Goal: Task Accomplishment & Management: Use online tool/utility

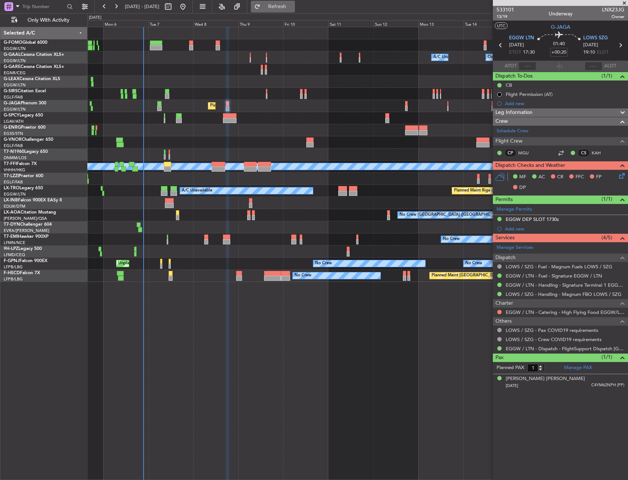
click at [287, 8] on span "Refresh" at bounding box center [277, 6] width 31 height 5
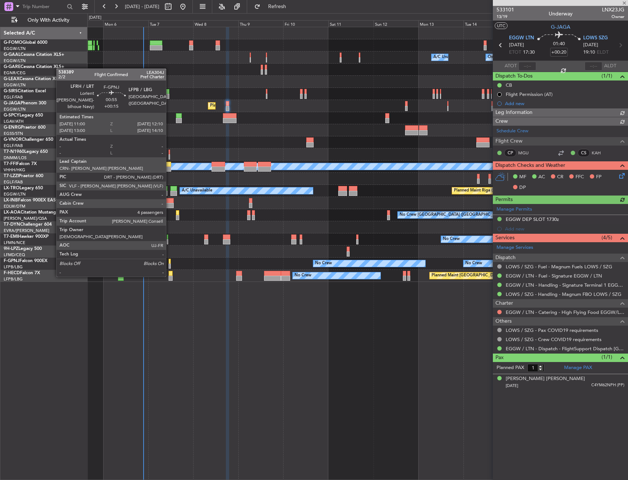
click at [169, 262] on div at bounding box center [170, 261] width 2 height 5
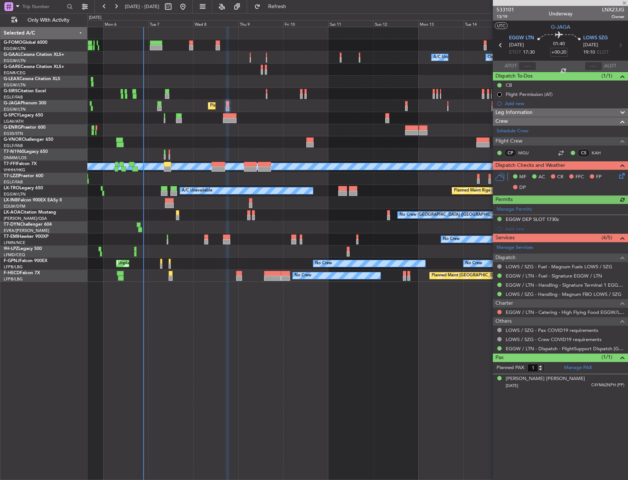
type input "+00:15"
type input "4"
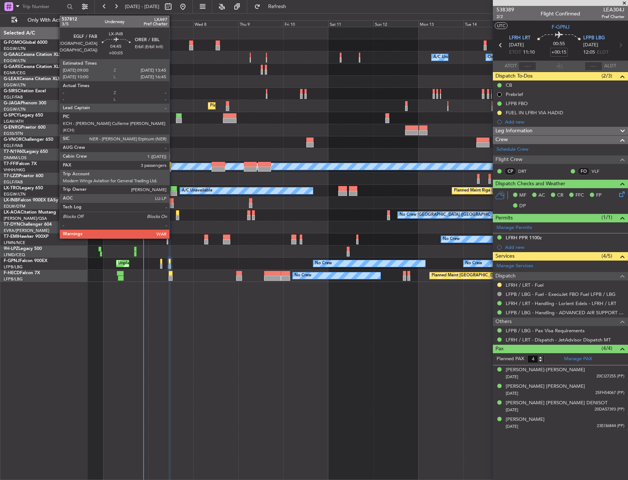
click at [173, 201] on div at bounding box center [169, 200] width 9 height 5
click at [171, 205] on div at bounding box center [169, 205] width 9 height 5
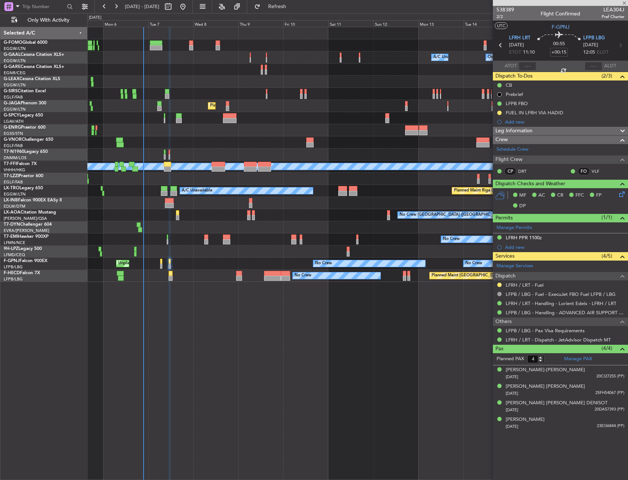
type input "+00:05"
type input "3"
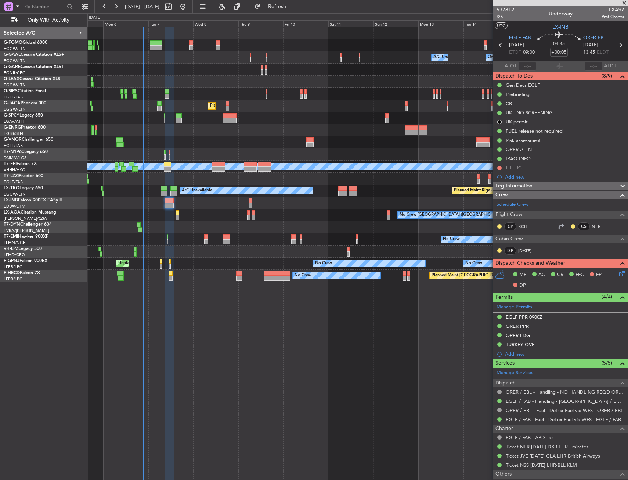
click at [531, 335] on div "ORER LDG" at bounding box center [560, 335] width 135 height 9
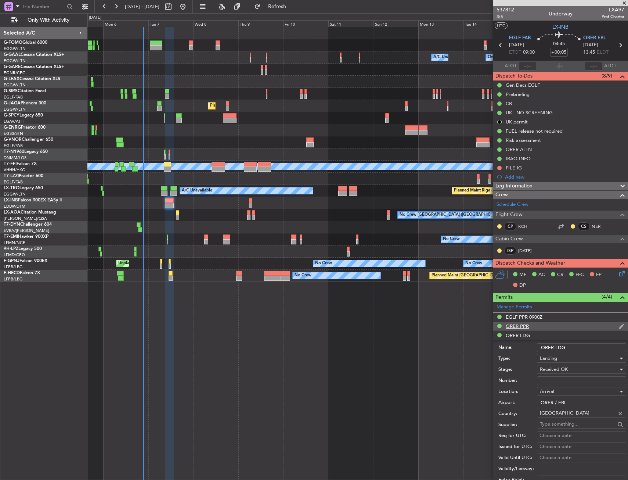
click at [530, 327] on div "ORER PPR" at bounding box center [560, 326] width 135 height 9
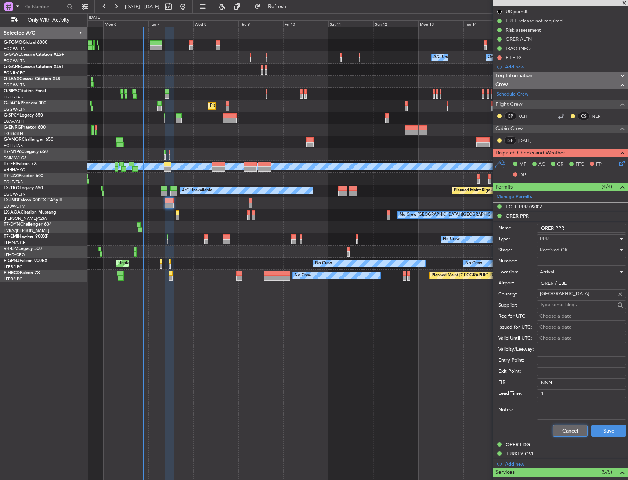
click at [564, 435] on button "Cancel" at bounding box center [570, 430] width 35 height 12
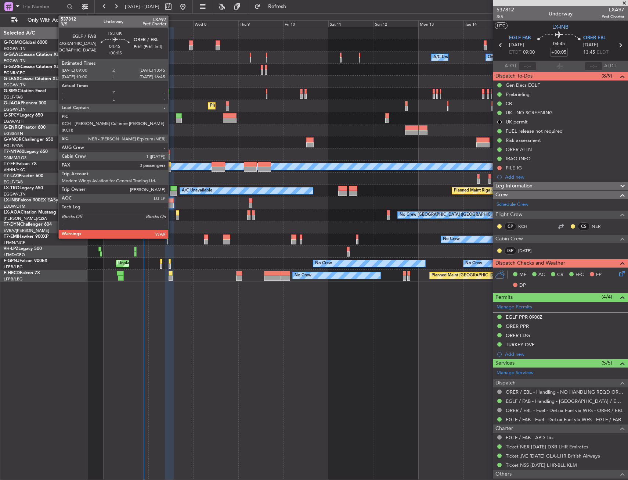
click at [171, 203] on div at bounding box center [169, 205] width 9 height 5
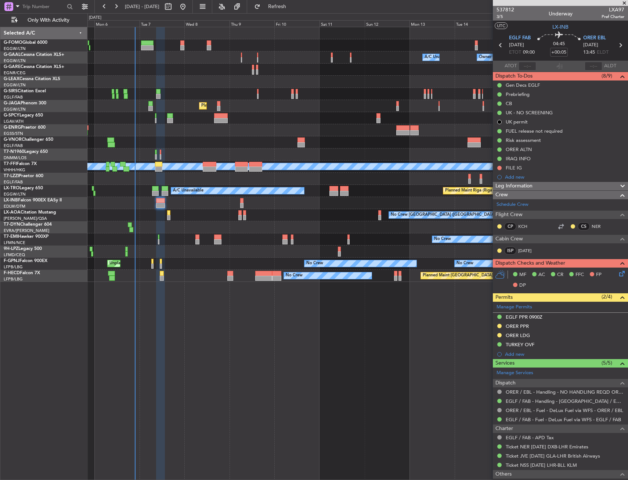
click at [337, 100] on div "Owner Owner A/C Unavailable A/C Unavailable Owner Planned Maint London (Farnbor…" at bounding box center [357, 154] width 540 height 254
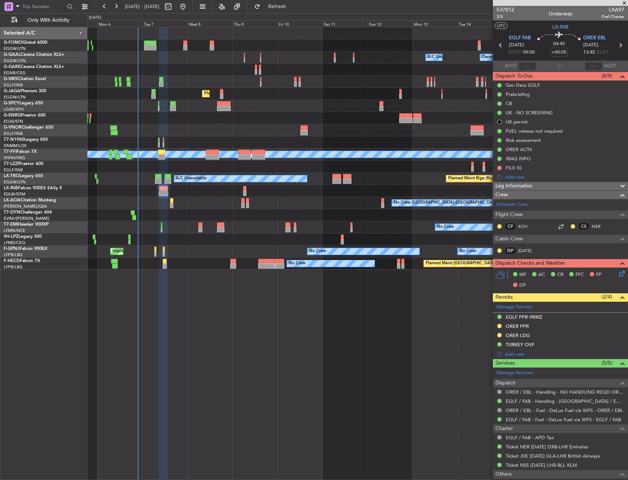
click at [279, 139] on div at bounding box center [357, 142] width 540 height 12
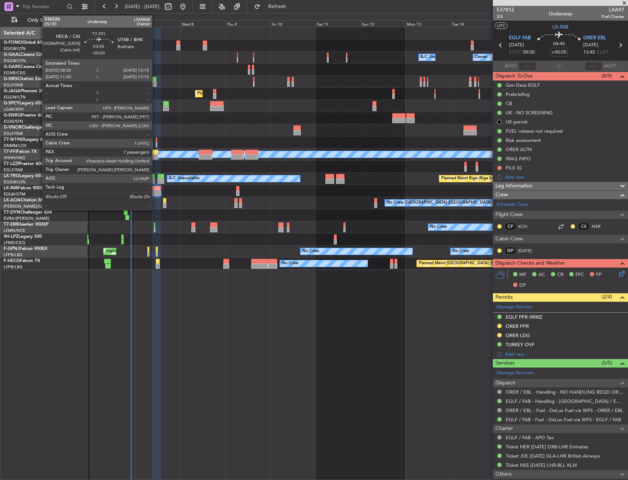
click at [155, 156] on div at bounding box center [154, 156] width 7 height 5
type input "-00:20"
type input "7"
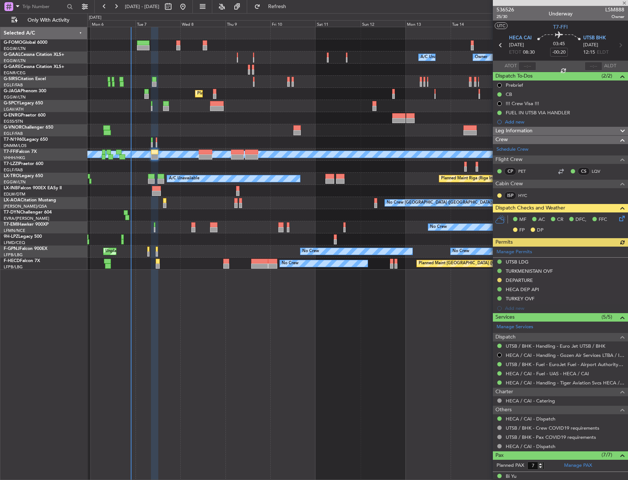
click at [620, 220] on icon at bounding box center [621, 217] width 6 height 6
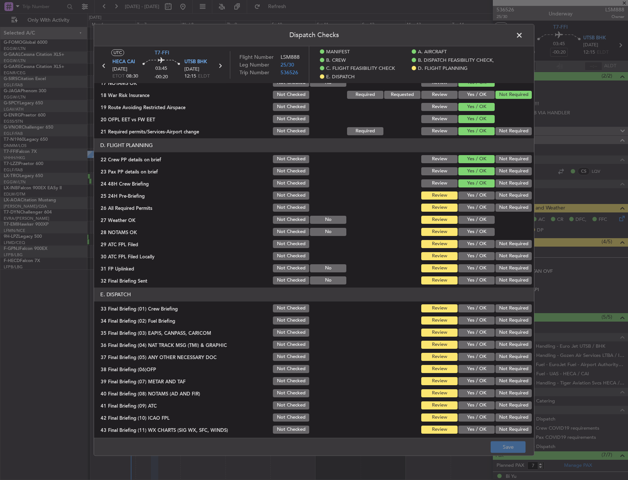
scroll to position [330, 0]
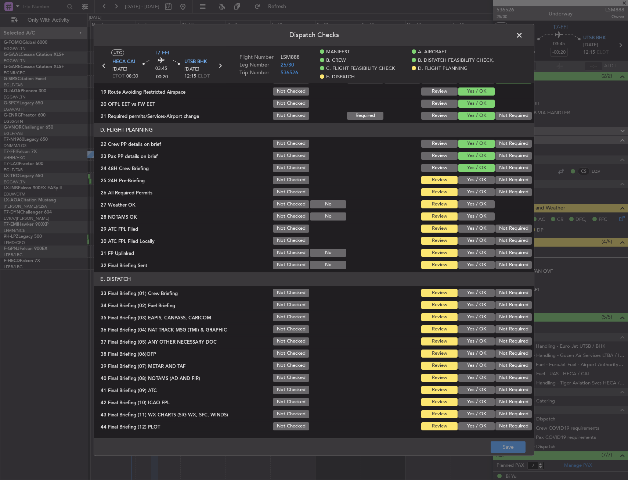
click at [523, 37] on span at bounding box center [523, 37] width 0 height 15
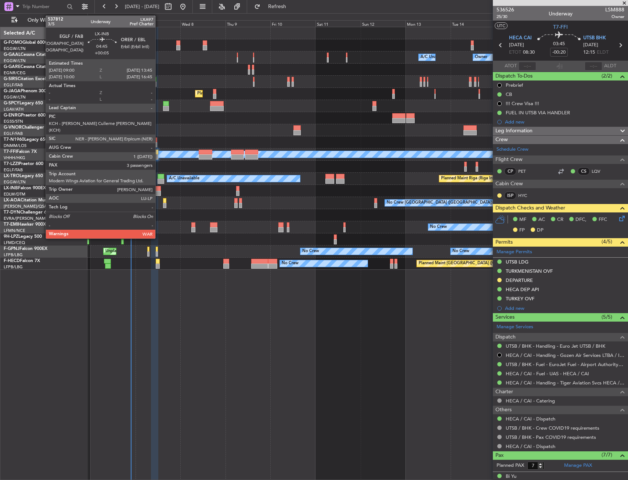
click at [159, 191] on div at bounding box center [156, 193] width 9 height 5
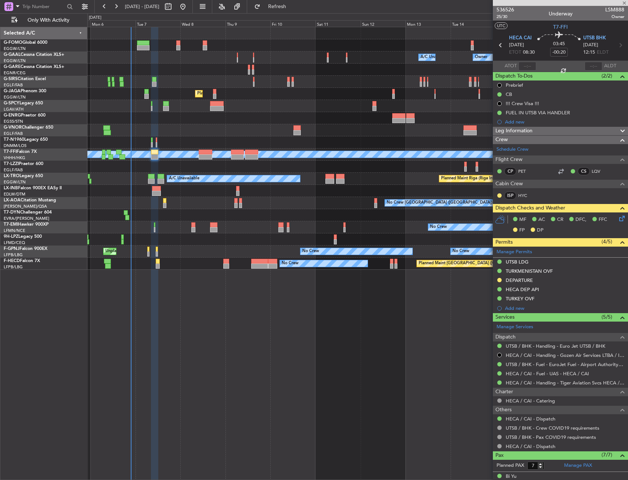
type input "+00:05"
type input "3"
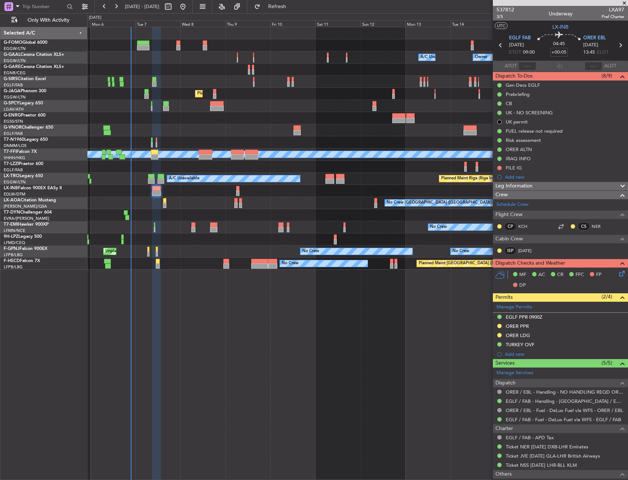
click at [234, 325] on div "Owner Owner A/C Unavailable A/C Unavailable Owner Planned Maint London (Farnbor…" at bounding box center [357, 253] width 541 height 453
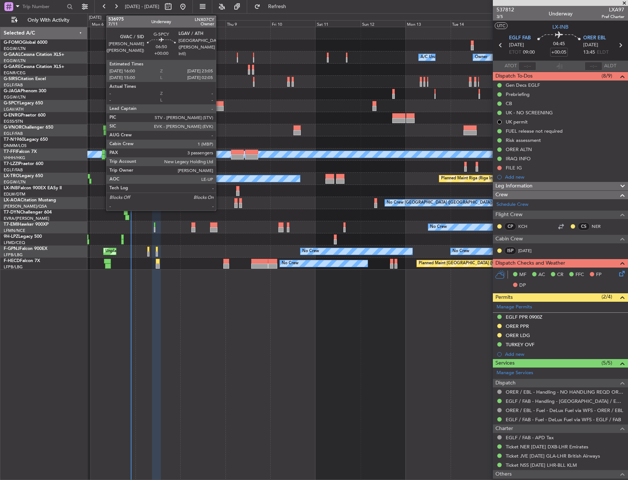
click at [219, 108] on div at bounding box center [217, 108] width 14 height 5
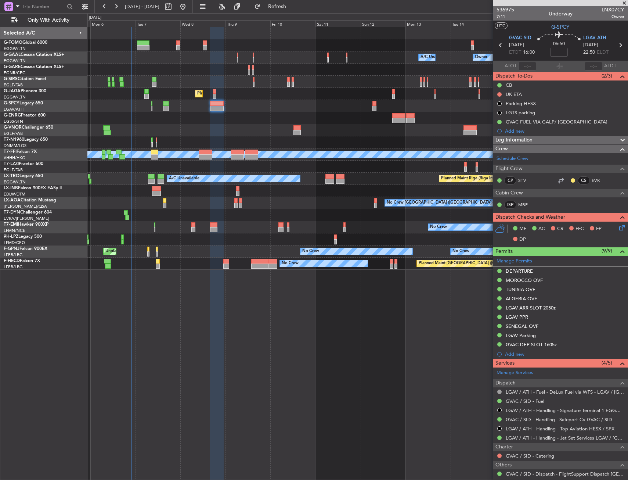
click at [179, 44] on div at bounding box center [357, 45] width 540 height 12
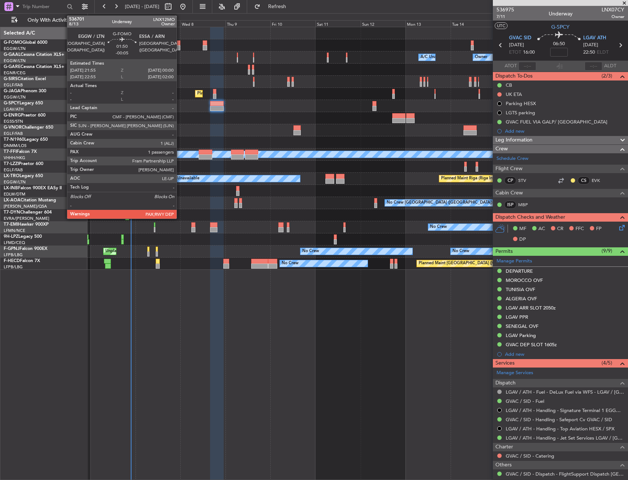
click at [180, 44] on div at bounding box center [178, 42] width 4 height 5
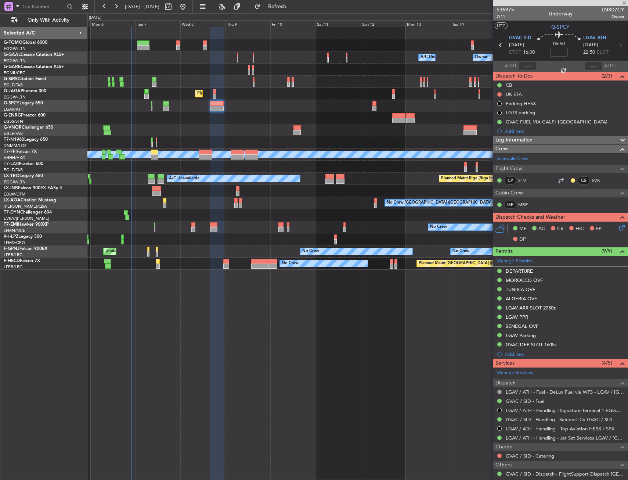
click at [80, 46] on div "Owner Owner A/C Unavailable A/C Unavailable Owner Planned Maint London (Farnbor…" at bounding box center [314, 246] width 628 height 466
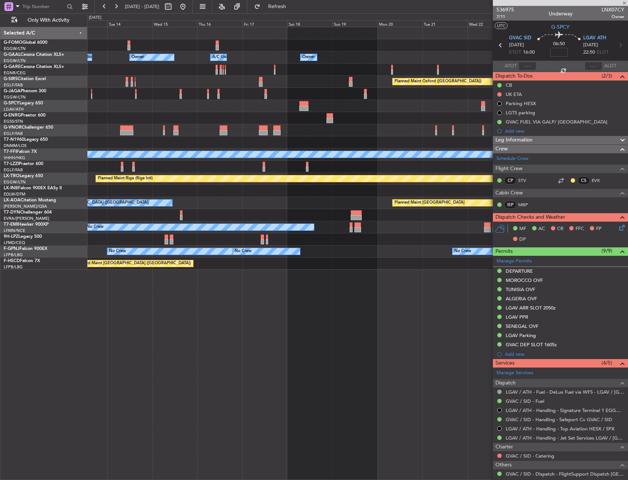
type input "-00:05"
type input "2"
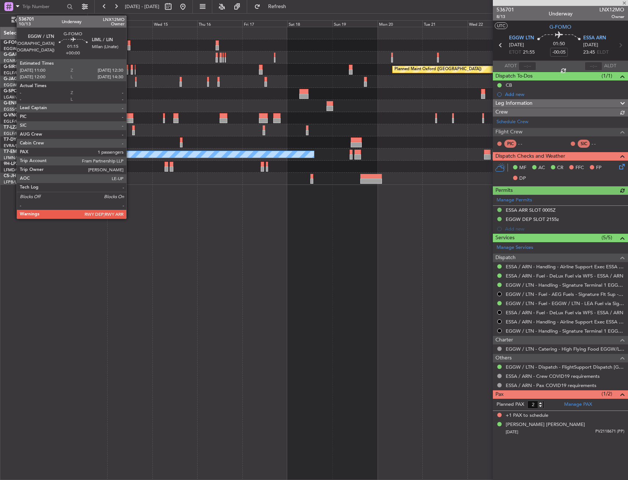
click at [130, 44] on div at bounding box center [128, 42] width 3 height 5
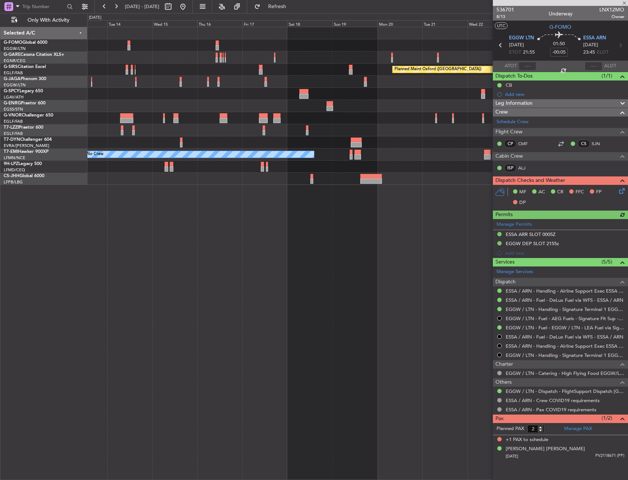
type input "1"
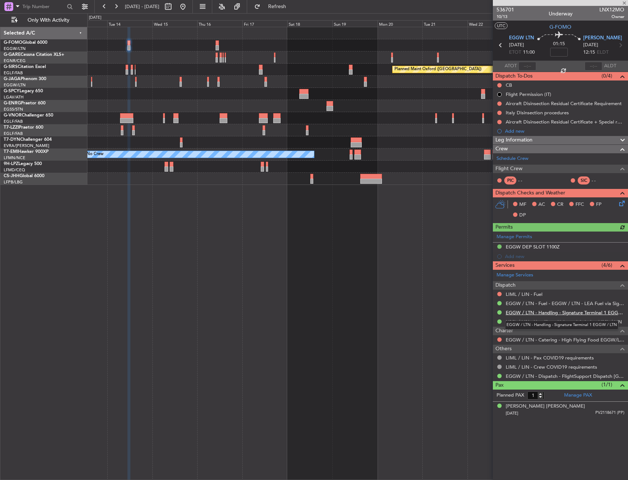
click at [549, 312] on link "EGGW / LTN - Handling - Signature Terminal 1 EGGW / LTN" at bounding box center [565, 312] width 119 height 6
click at [609, 171] on fb-app "13 Oct 2025 - 25 Oct 2025 Refresh Quick Links Only With Activity Planned Maint …" at bounding box center [314, 243] width 628 height 474
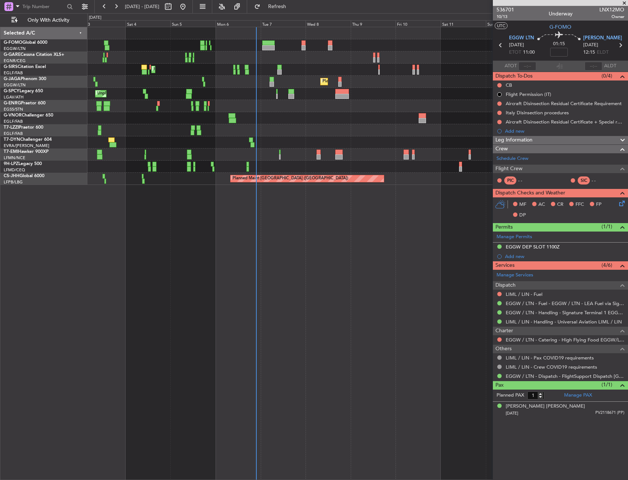
click at [176, 213] on div "Planned Maint London (Farnborough) Planned Maint London (Luton) Unplanned Maint…" at bounding box center [357, 253] width 541 height 453
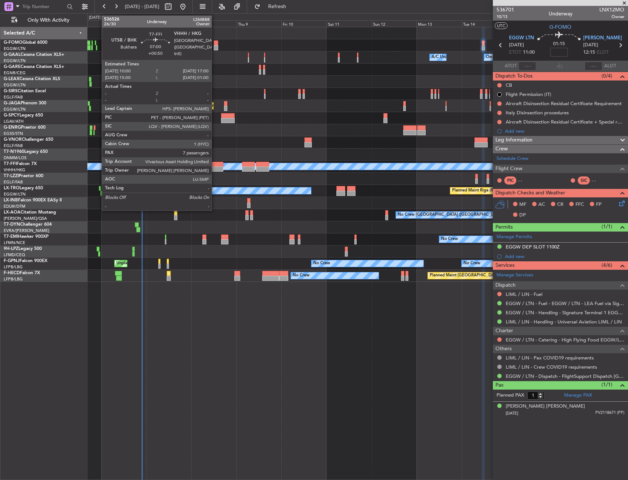
click at [215, 165] on div at bounding box center [216, 164] width 13 height 5
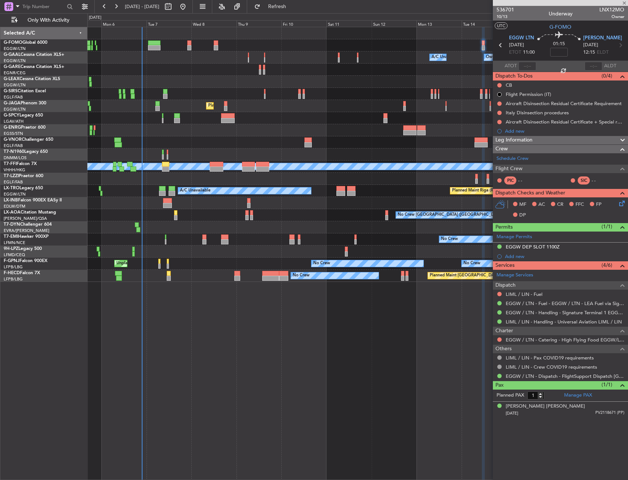
type input "+00:50"
type input "7"
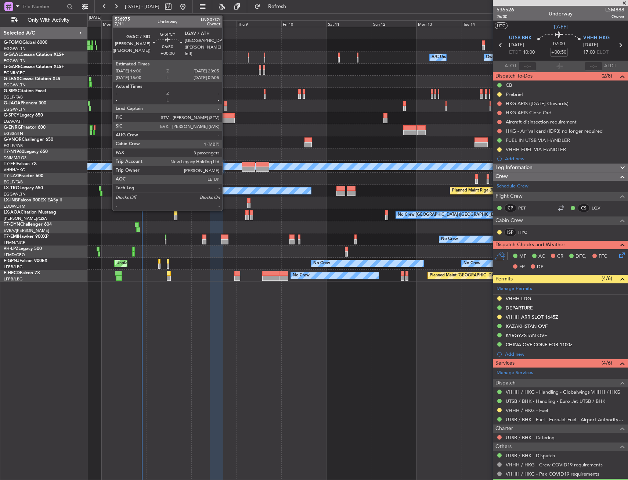
click at [225, 120] on div at bounding box center [228, 120] width 14 height 5
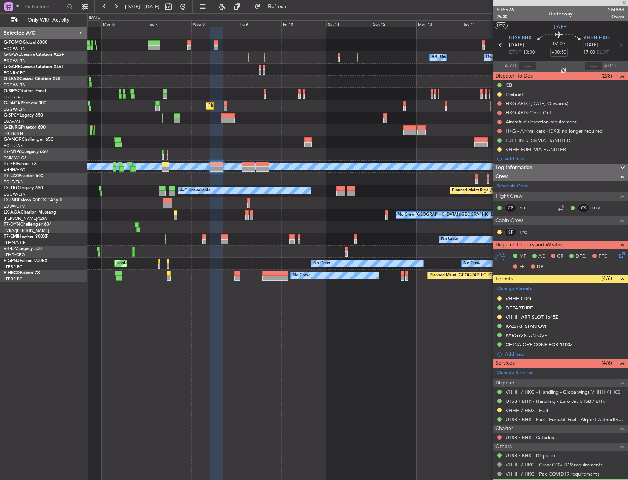
type input "3"
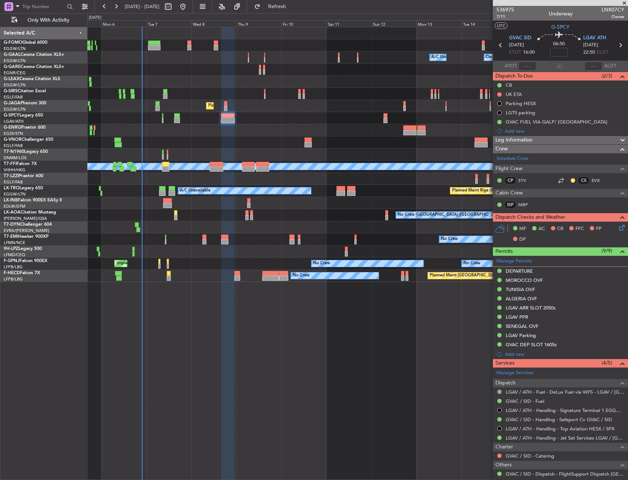
click at [304, 357] on div "Owner Owner A/C Unavailable A/C Unavailable Owner Planned Maint London (Farnbor…" at bounding box center [357, 253] width 541 height 453
click at [304, 357] on div "A/C Unavailable Owner Owner A/C Unavailable Owner Planned Maint London (Farnbor…" at bounding box center [357, 253] width 541 height 453
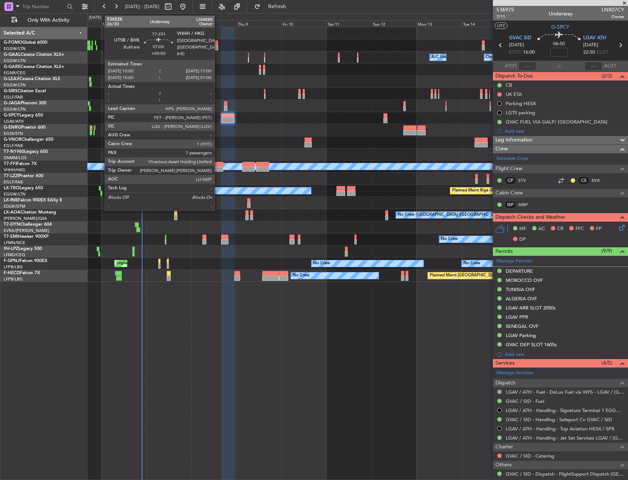
click at [218, 167] on div at bounding box center [216, 168] width 13 height 5
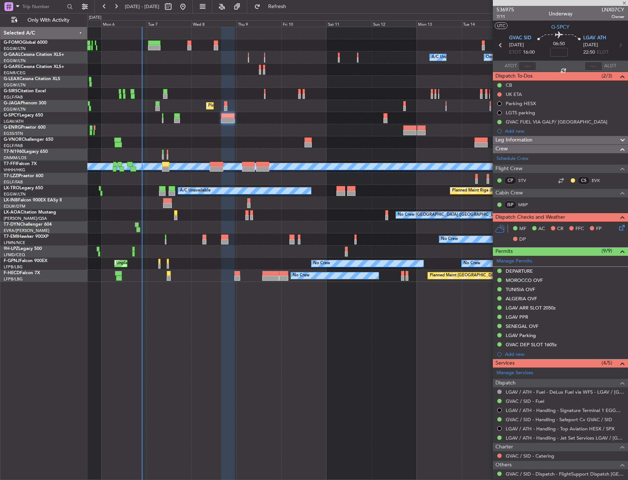
type input "+00:50"
type input "7"
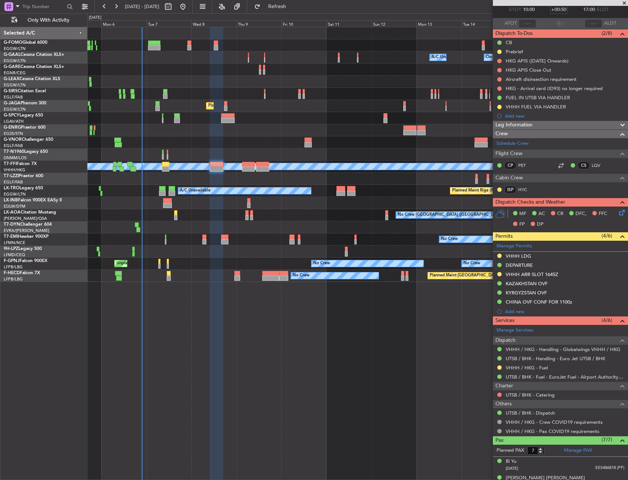
scroll to position [0, 0]
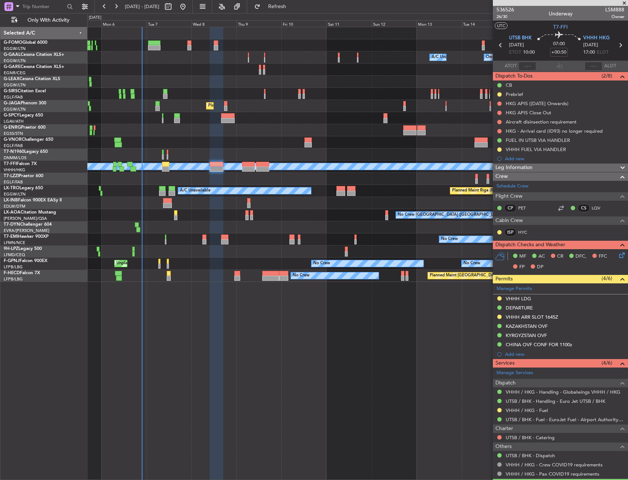
click at [232, 267] on div "No Crew Unplanned Maint Paris (Le Bourget) No Crew No Crew Planned Maint Paris …" at bounding box center [357, 263] width 540 height 12
click at [236, 276] on div at bounding box center [237, 277] width 6 height 5
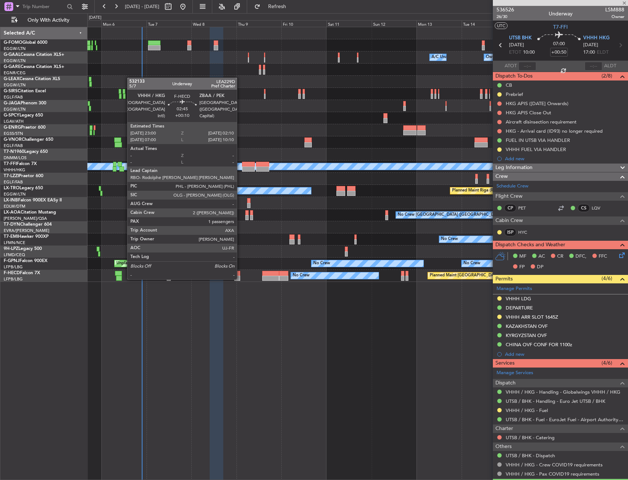
type input "+00:10"
type input "1"
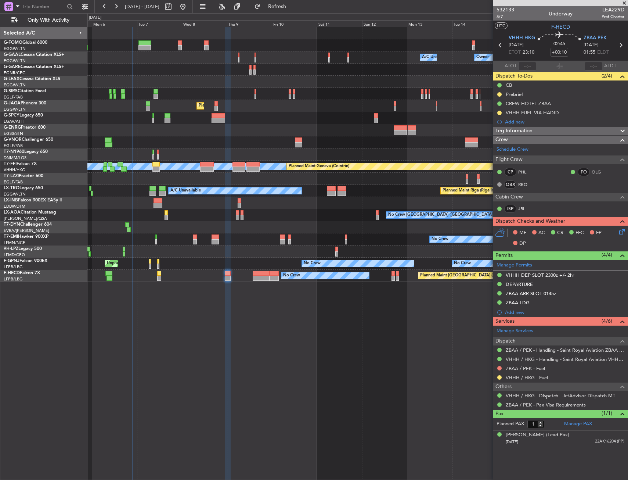
click at [190, 84] on div at bounding box center [357, 82] width 540 height 12
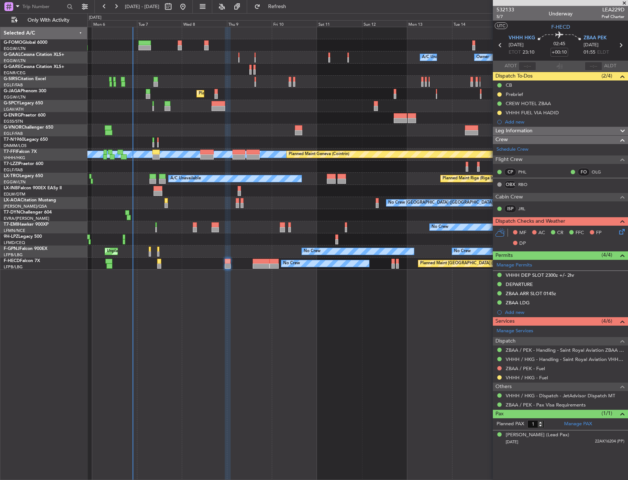
click at [232, 105] on div "Unplanned Maint [GEOGRAPHIC_DATA]" at bounding box center [357, 106] width 540 height 12
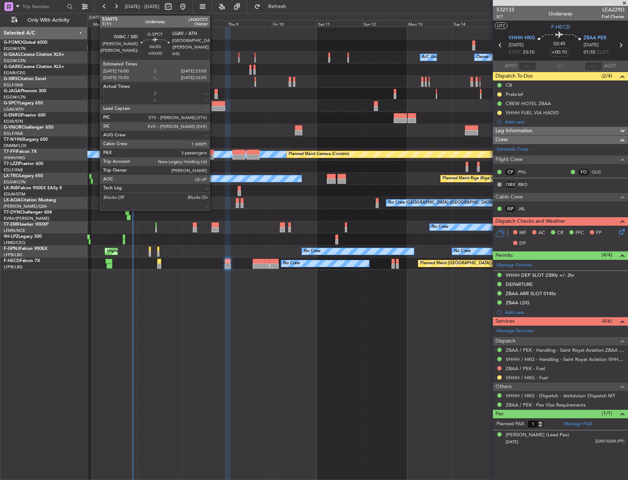
click at [215, 94] on div at bounding box center [216, 96] width 4 height 5
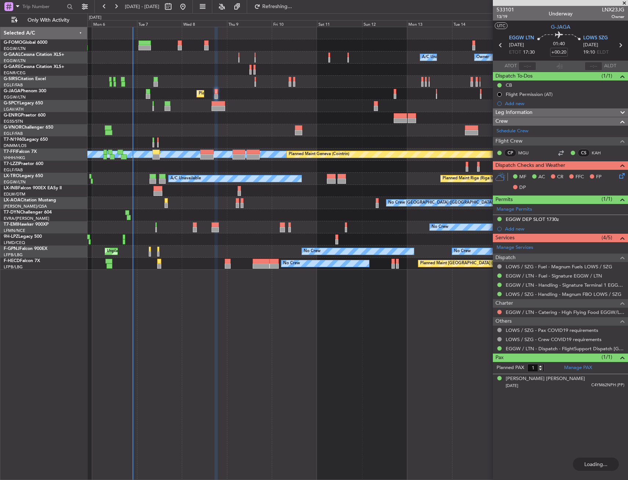
click at [232, 87] on div "Planned Maint London (Farnborough) Planned Maint Oxford (Kidlington)" at bounding box center [357, 82] width 540 height 12
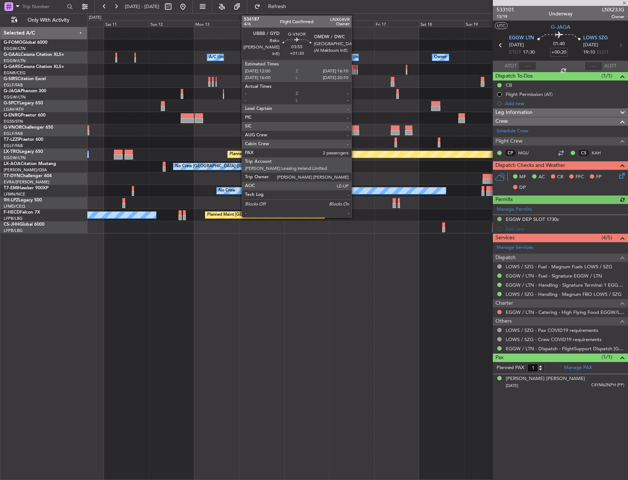
click at [355, 125] on div at bounding box center [355, 127] width 8 height 5
type input "+01:30"
type input "2"
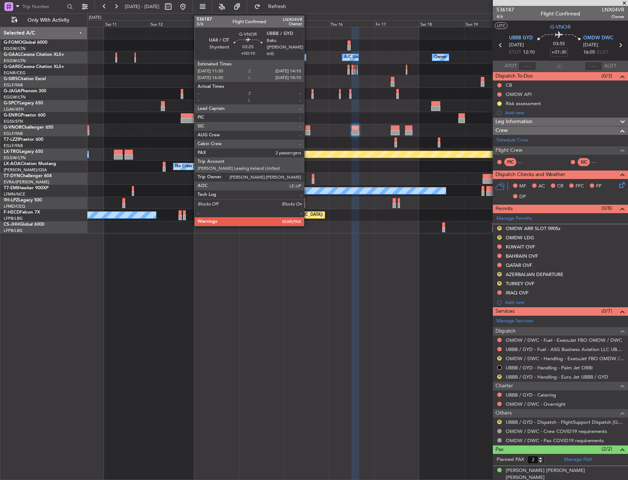
click at [307, 127] on div at bounding box center [307, 127] width 5 height 5
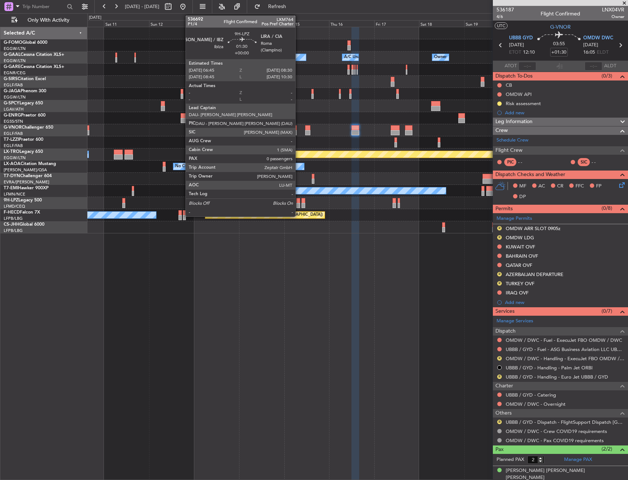
click at [299, 204] on div at bounding box center [297, 205] width 3 height 5
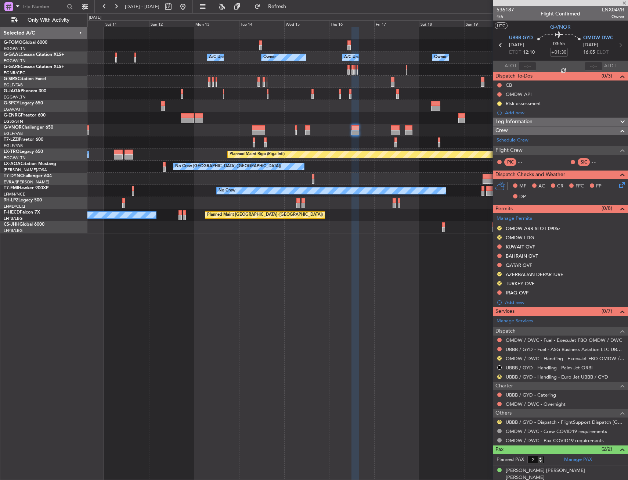
type input "0"
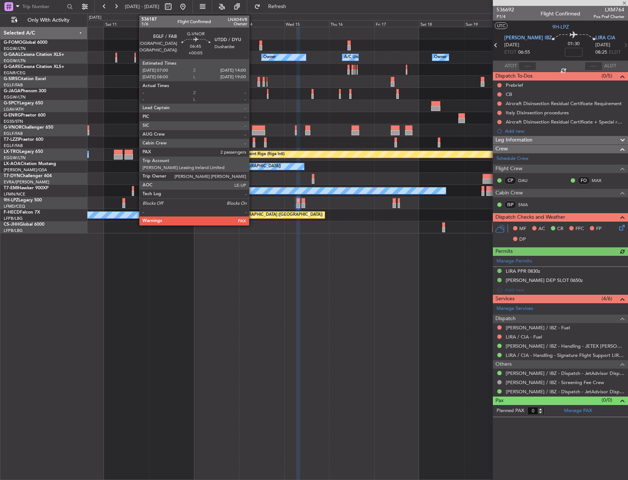
click at [255, 128] on div at bounding box center [258, 127] width 13 height 5
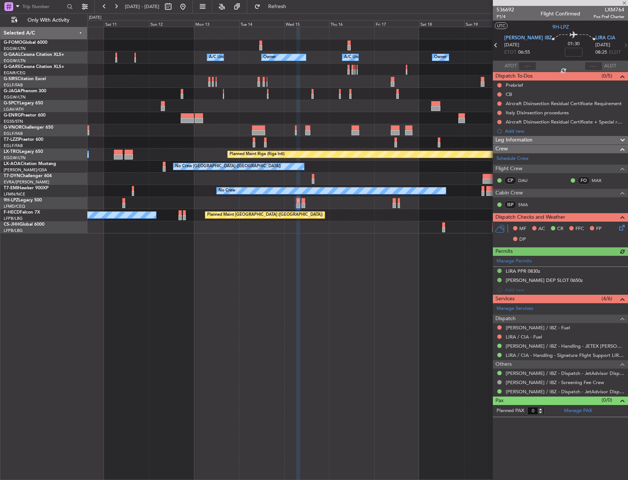
type input "+00:05"
type input "2"
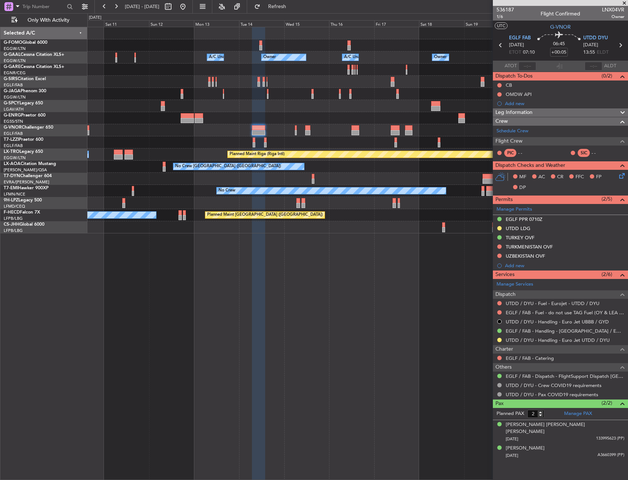
click at [290, 129] on div at bounding box center [357, 130] width 540 height 12
click at [294, 128] on div at bounding box center [357, 130] width 540 height 12
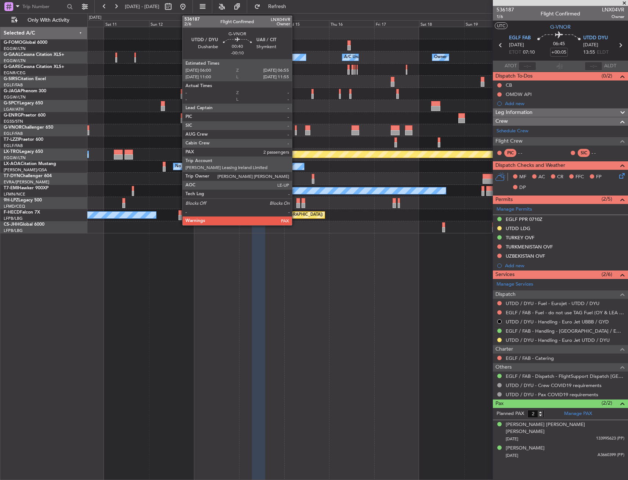
click at [295, 128] on div at bounding box center [296, 127] width 2 height 5
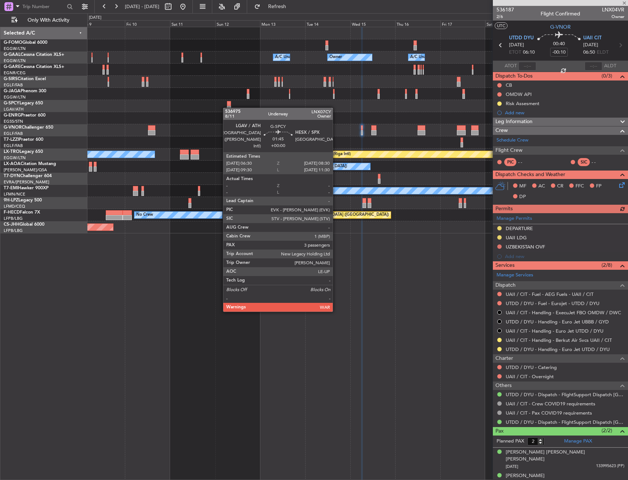
click at [223, 105] on div "Owner A/C Unavailable Owner Owner A/C Unavailable Planned Maint Oxford (Kidling…" at bounding box center [357, 130] width 540 height 206
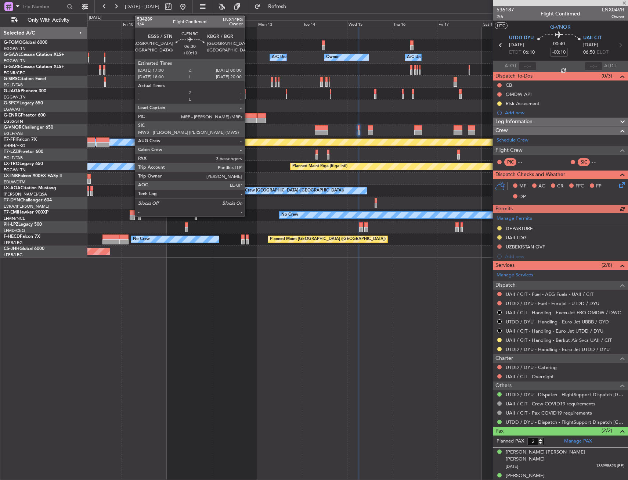
click at [248, 122] on div at bounding box center [249, 120] width 13 height 5
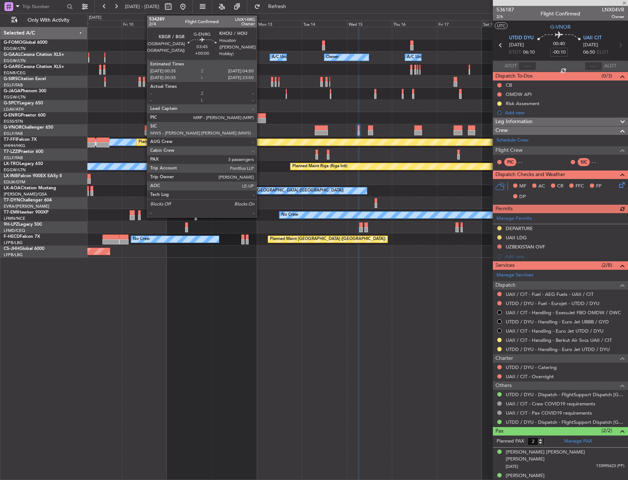
type input "+00:10"
type input "3"
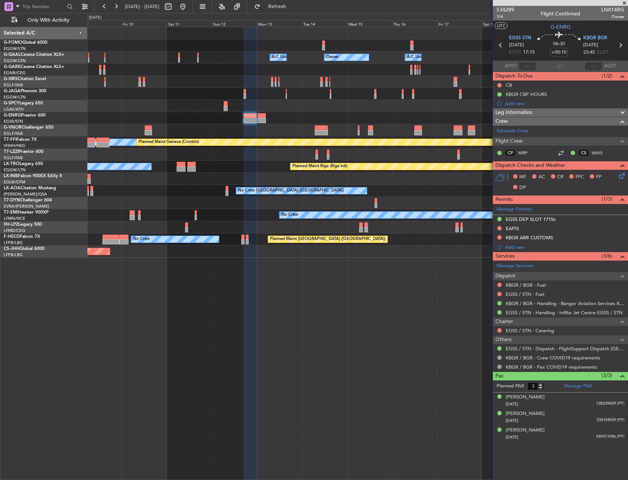
click at [249, 102] on div at bounding box center [357, 106] width 540 height 12
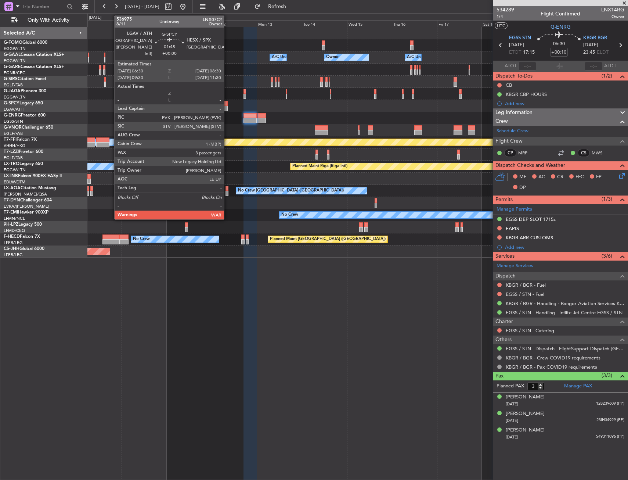
click at [227, 106] on div at bounding box center [226, 108] width 4 height 5
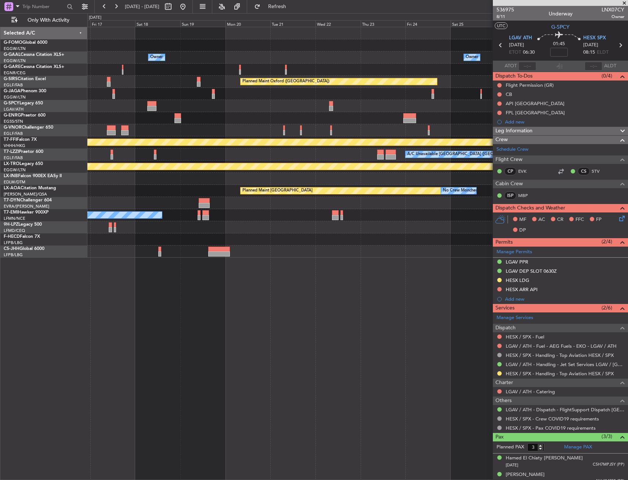
click at [0, 147] on html "09 Oct 2025 - 21 Oct 2025 Refresh Quick Links Only With Activity Owner Owner A/…" at bounding box center [314, 240] width 628 height 480
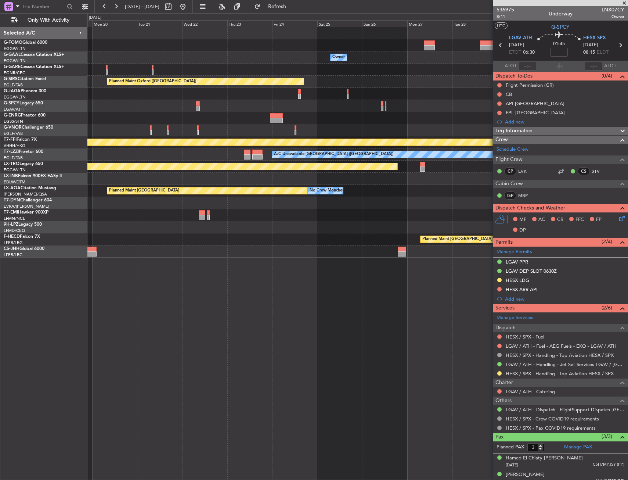
click at [363, 135] on div at bounding box center [357, 130] width 540 height 12
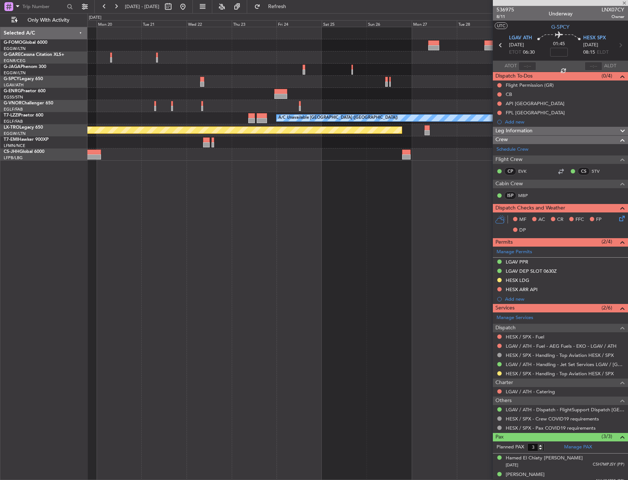
type input "-00:20"
type input "1"
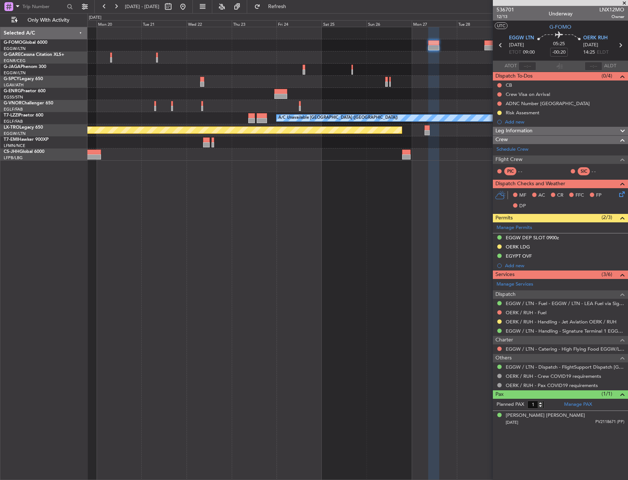
click at [448, 62] on div at bounding box center [357, 57] width 540 height 12
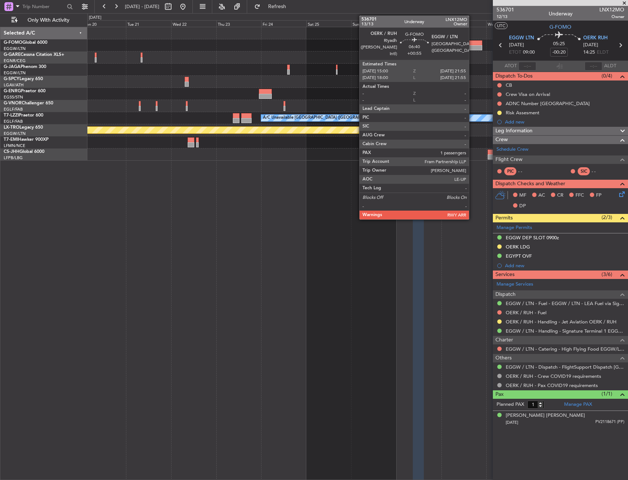
click at [472, 42] on div at bounding box center [475, 42] width 13 height 5
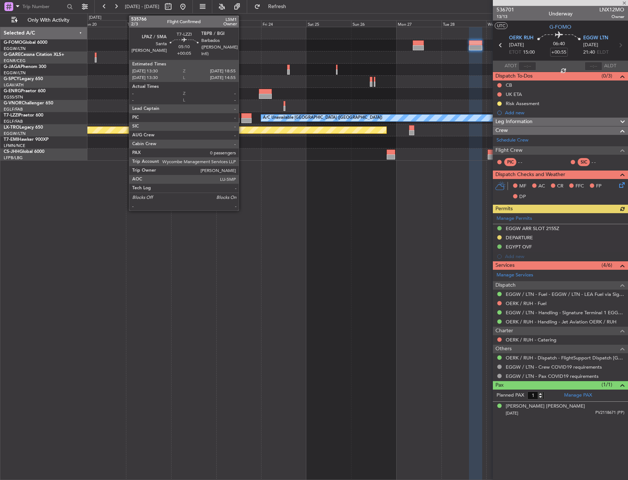
click at [242, 118] on div at bounding box center [246, 120] width 10 height 5
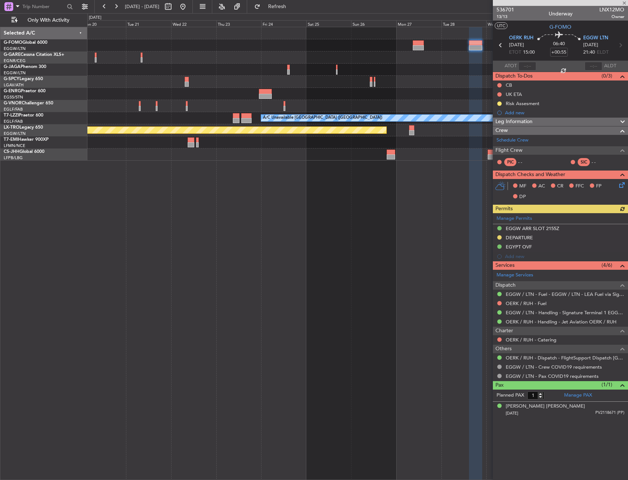
type input "+00:05"
type input "0"
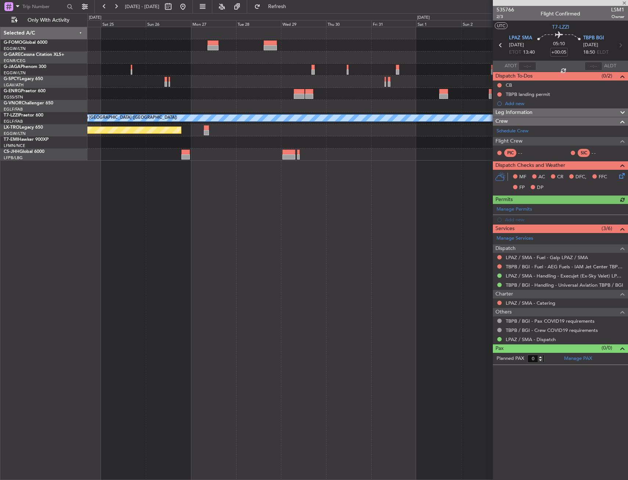
click at [163, 98] on div at bounding box center [357, 94] width 540 height 12
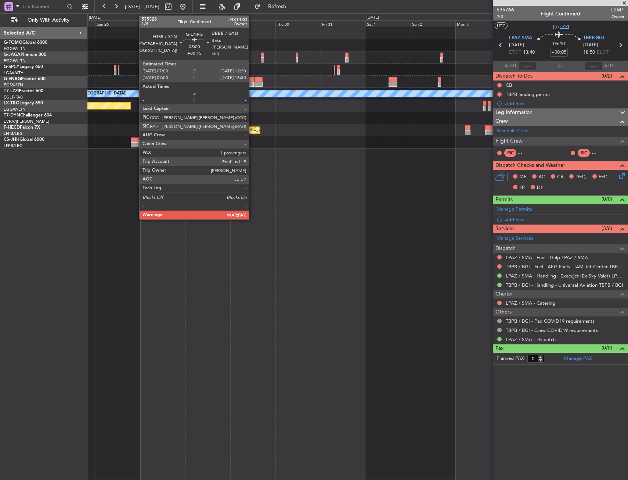
click at [252, 78] on div at bounding box center [248, 79] width 11 height 5
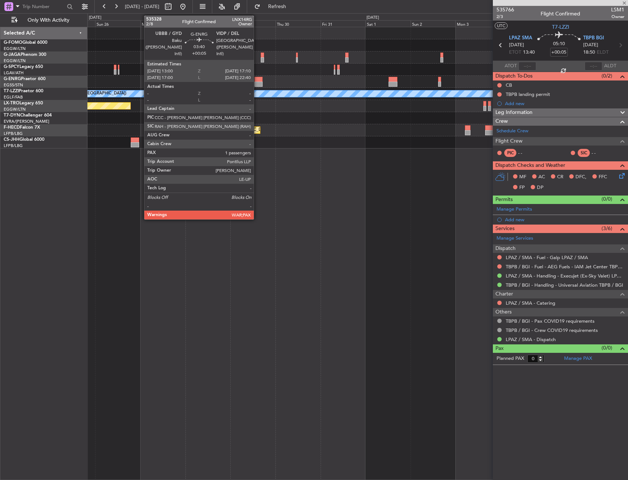
type input "+00:15"
type input "5"
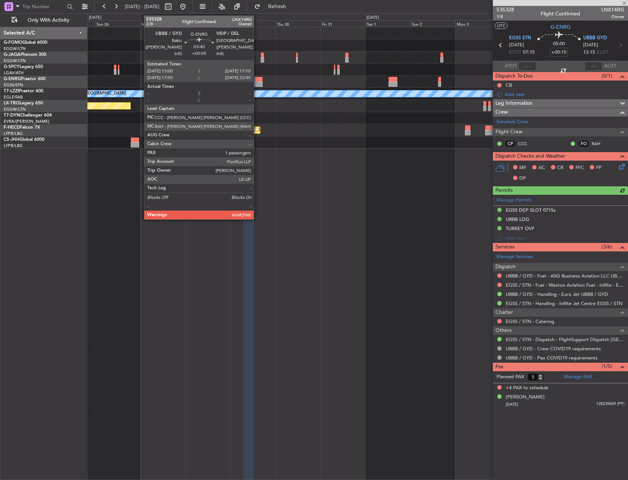
click at [257, 83] on div at bounding box center [258, 84] width 8 height 5
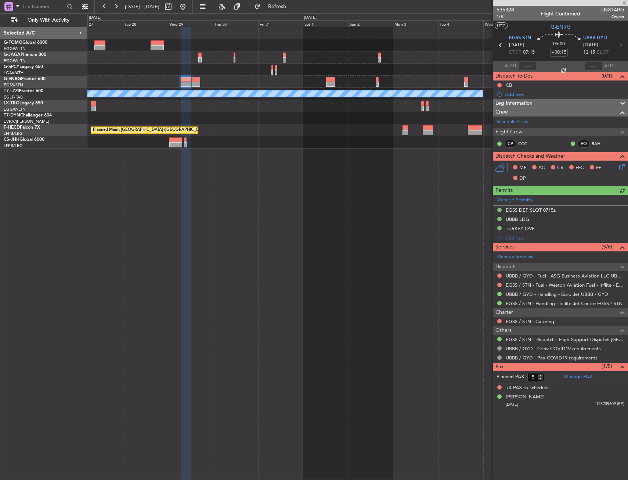
click at [245, 76] on div at bounding box center [357, 82] width 540 height 12
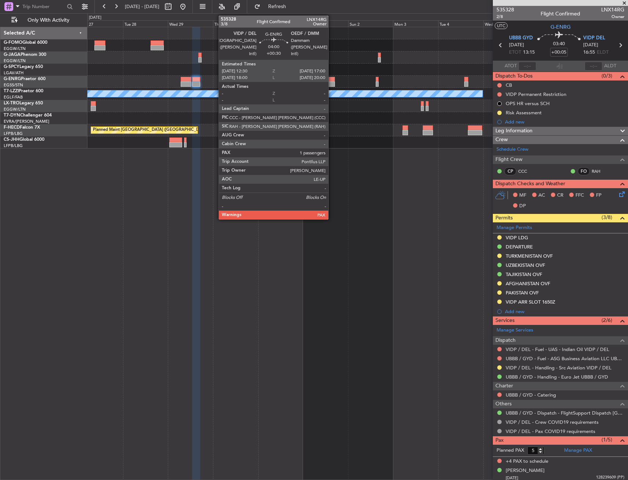
click at [332, 79] on div at bounding box center [330, 79] width 8 height 5
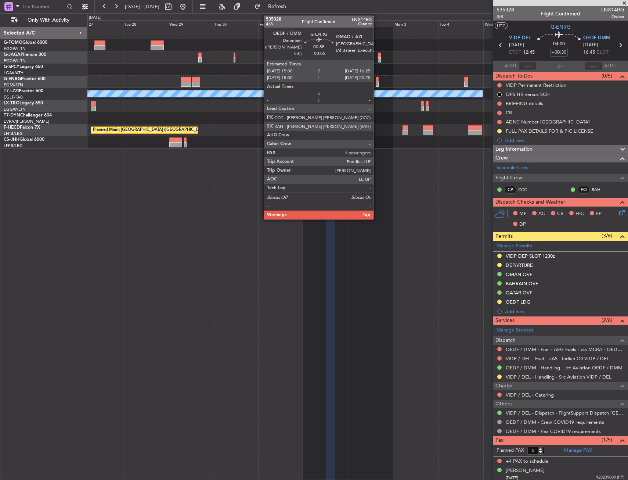
click at [377, 83] on div at bounding box center [377, 84] width 3 height 5
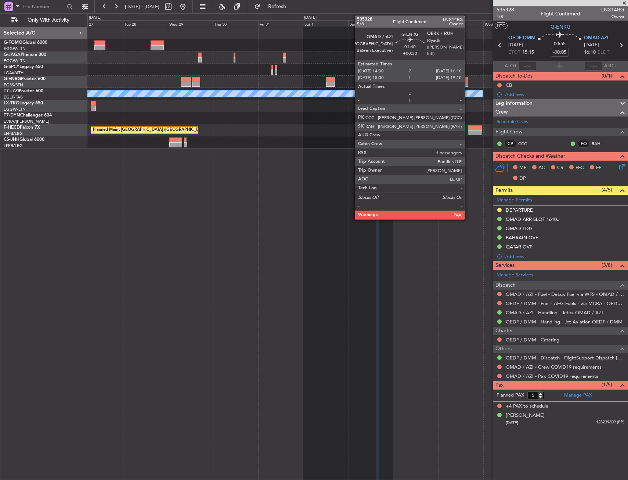
click at [468, 82] on div at bounding box center [466, 84] width 4 height 5
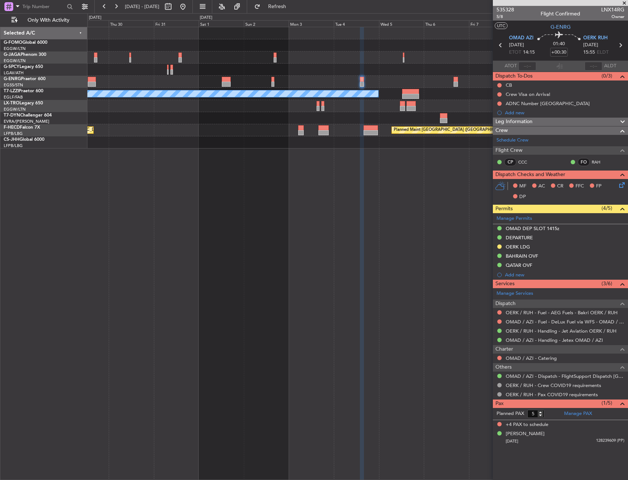
click at [186, 135] on div "A/C Unavailable London (Luton) Planned Maint Riga (Riga Intl) Planned Maint Par…" at bounding box center [357, 87] width 540 height 121
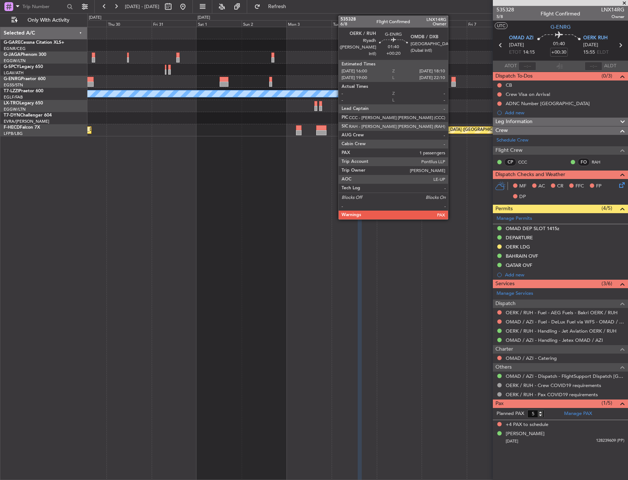
click at [451, 82] on div at bounding box center [453, 84] width 4 height 5
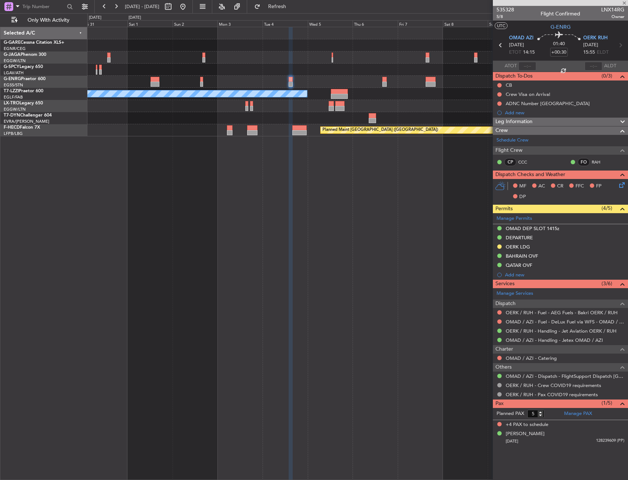
click at [373, 83] on div at bounding box center [357, 82] width 540 height 12
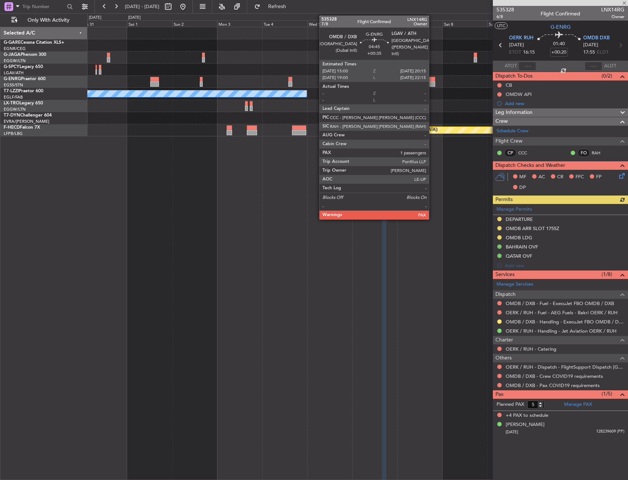
click at [432, 83] on div at bounding box center [430, 84] width 10 height 5
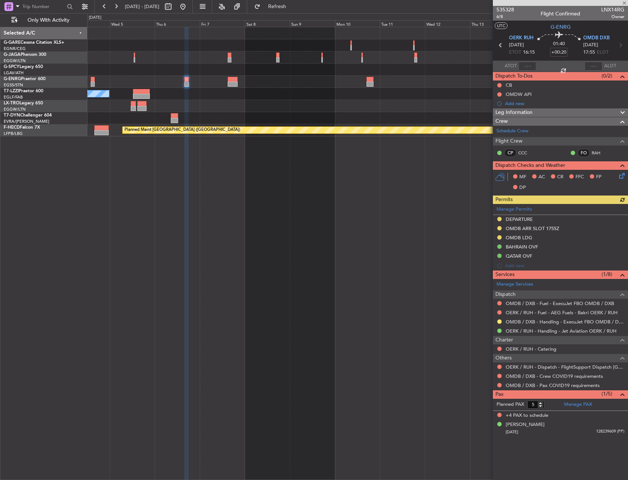
click at [261, 77] on div at bounding box center [357, 82] width 540 height 12
type input "+00:35"
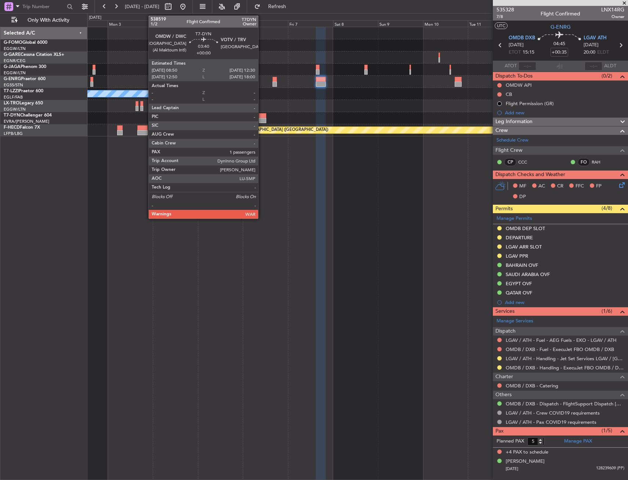
click at [261, 117] on div at bounding box center [262, 115] width 7 height 5
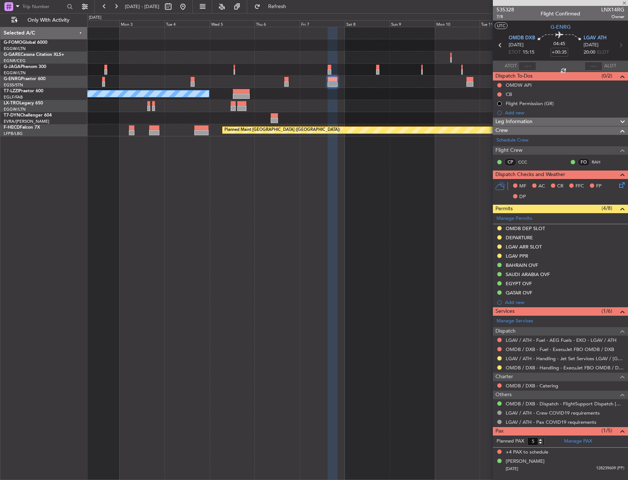
click at [339, 114] on div at bounding box center [357, 118] width 540 height 12
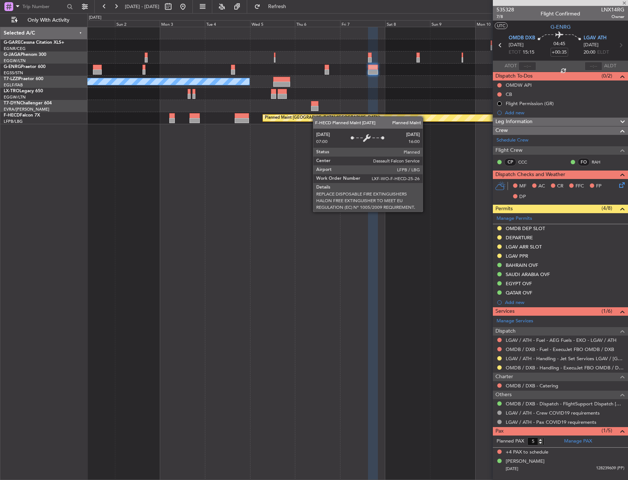
type input "1"
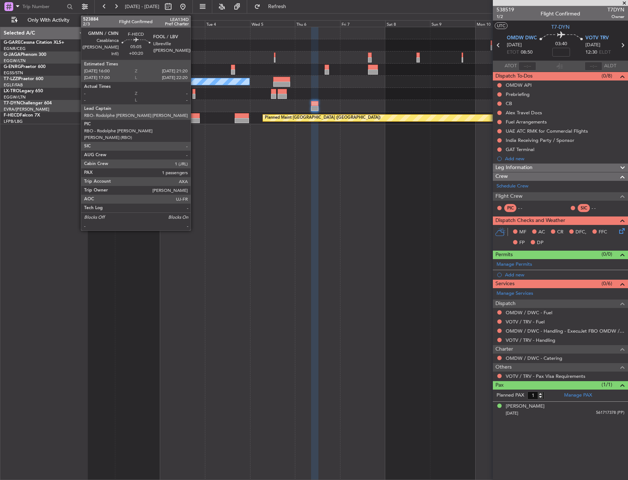
click at [194, 119] on div at bounding box center [194, 120] width 10 height 5
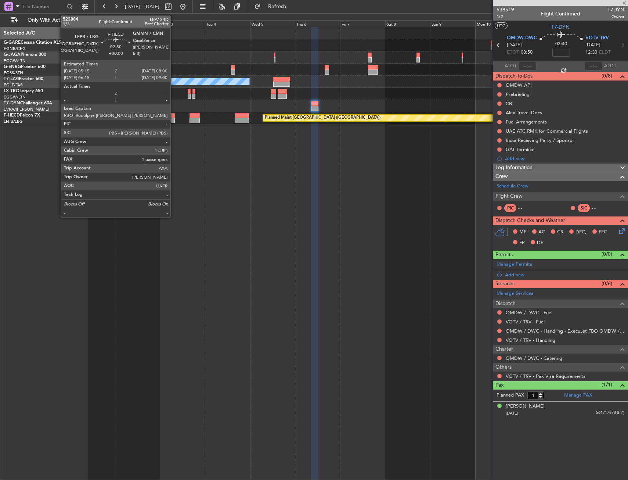
type input "+00:20"
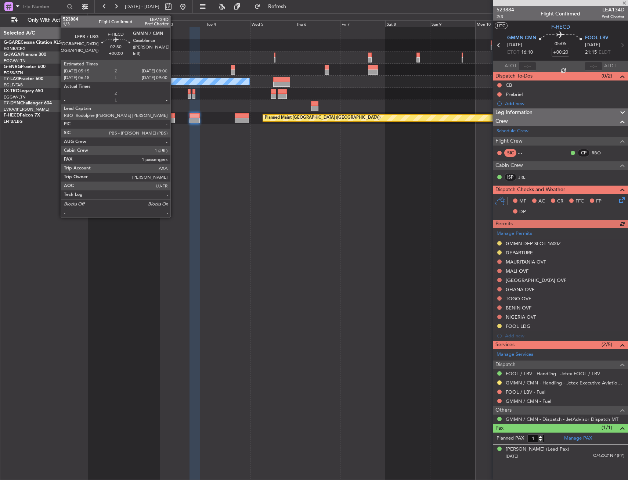
click at [174, 120] on div at bounding box center [172, 120] width 6 height 5
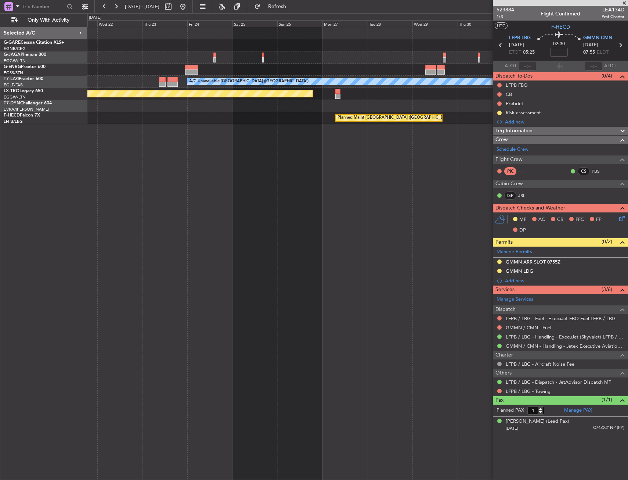
click at [628, 19] on html "01 Nov 2025 - 13 Nov 2025 Refresh Quick Links Only With Activity A/C Unavailabl…" at bounding box center [314, 240] width 628 height 480
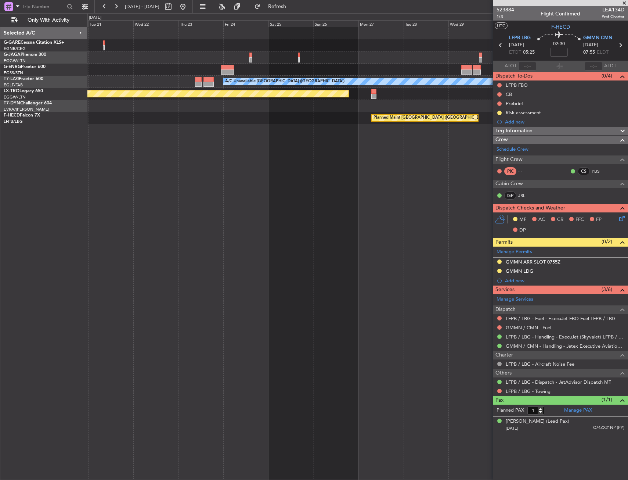
click at [615, 88] on fb-app "01 Nov 2025 - 13 Nov 2025 Refresh Quick Links Only With Activity A/C Unavailabl…" at bounding box center [314, 243] width 628 height 474
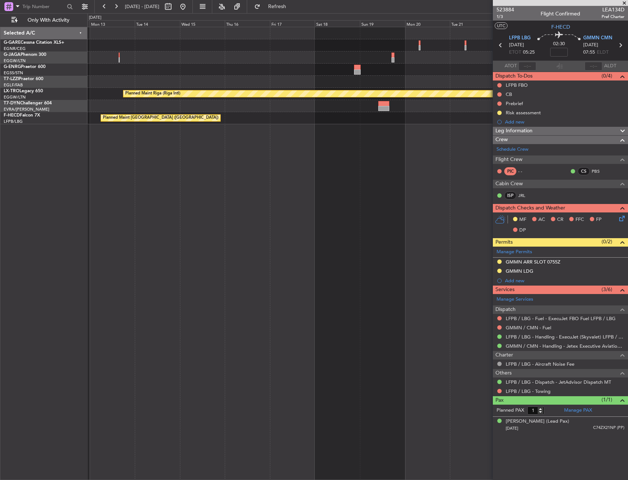
click at [567, 105] on fb-app "01 Nov 2025 - 13 Nov 2025 Refresh Quick Links Only With Activity A/C Unavailabl…" at bounding box center [314, 243] width 628 height 474
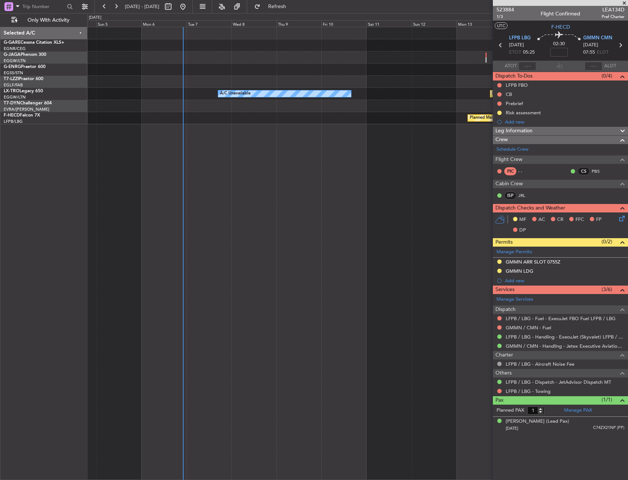
click at [129, 100] on div "Planned Maint Riga (Riga Intl) A/C Unavailable" at bounding box center [357, 94] width 540 height 12
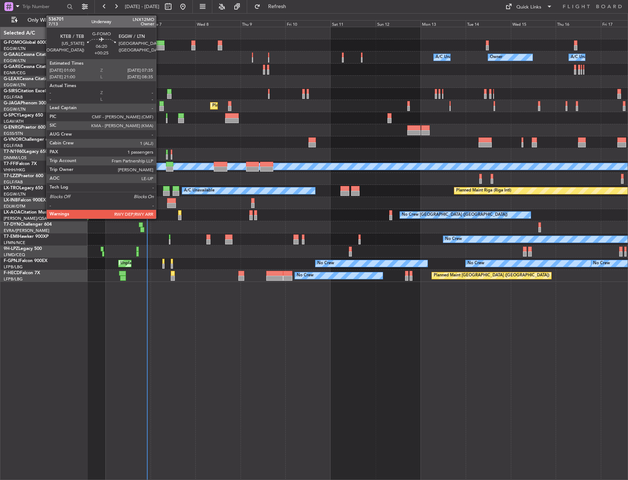
click at [159, 44] on div at bounding box center [158, 42] width 12 height 5
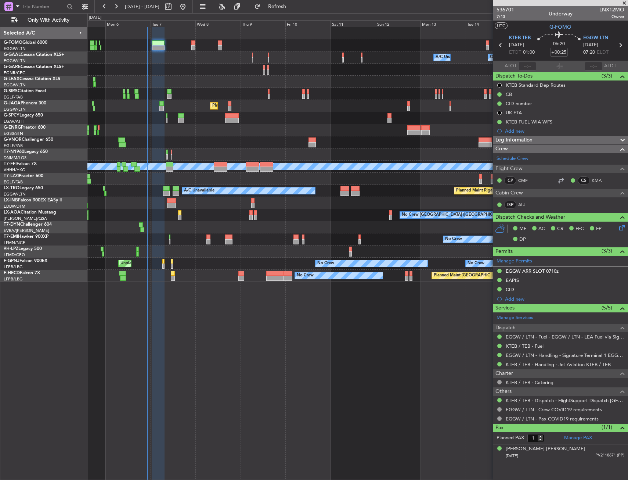
click at [172, 65] on div at bounding box center [357, 70] width 540 height 12
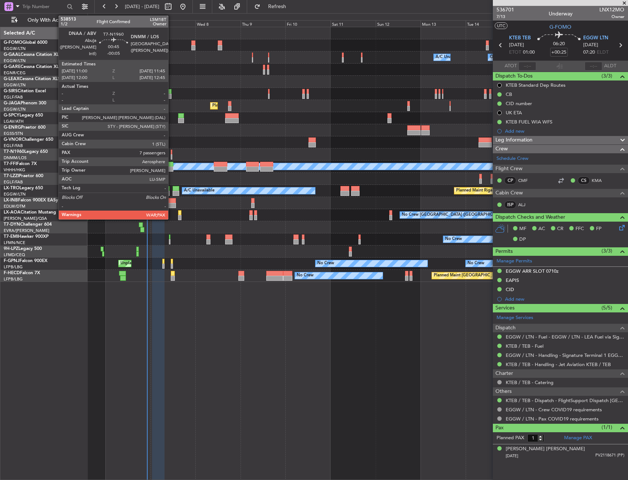
click at [171, 158] on div at bounding box center [171, 156] width 1 height 5
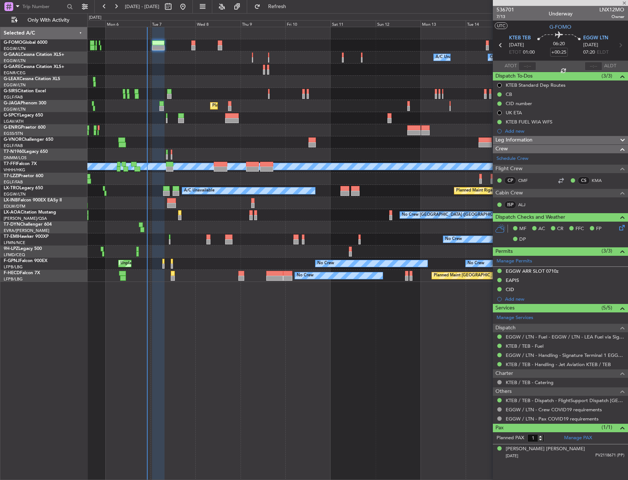
type input "-00:05"
type input "7"
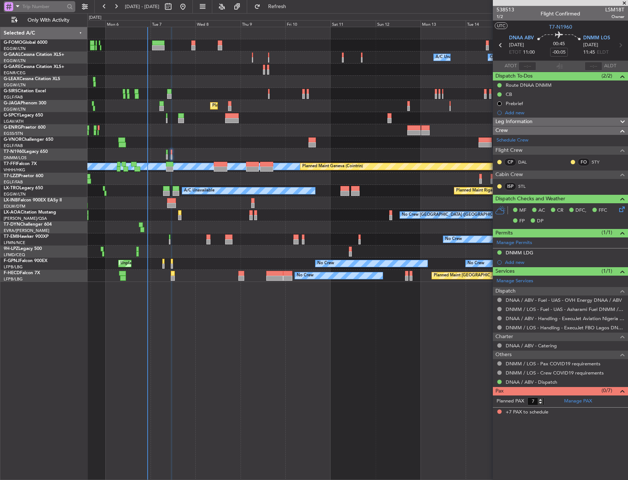
click at [12, 7] on div at bounding box center [8, 6] width 9 height 9
click at [28, 53] on div "Airport" at bounding box center [51, 58] width 94 height 13
click at [17, 9] on span at bounding box center [17, 5] width 9 height 9
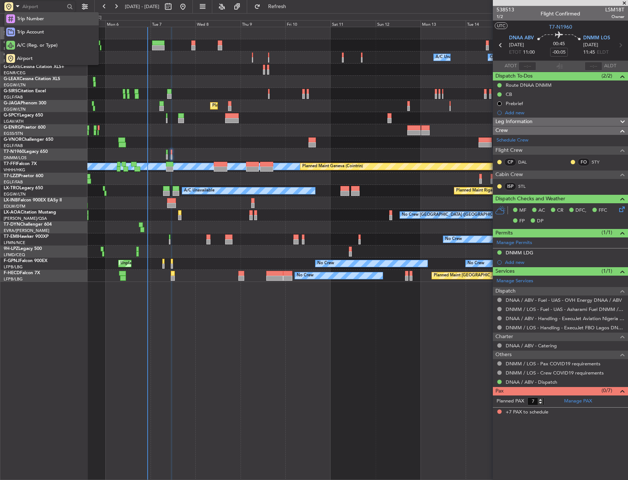
click at [25, 19] on span "Trip Number" at bounding box center [30, 18] width 27 height 7
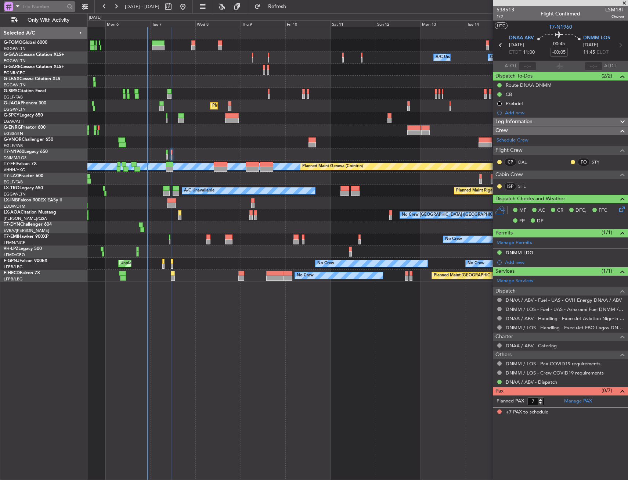
click at [12, 9] on div at bounding box center [8, 6] width 9 height 9
click at [25, 55] on span "Airport" at bounding box center [25, 58] width 16 height 7
click at [8, 6] on div at bounding box center [8, 6] width 9 height 9
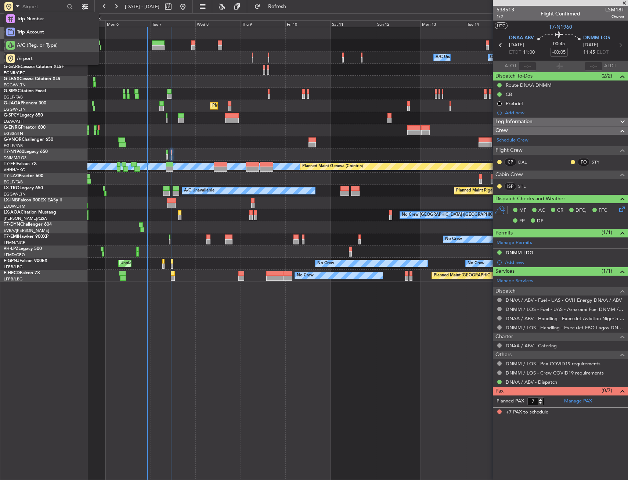
drag, startPoint x: 33, startPoint y: 37, endPoint x: 38, endPoint y: 41, distance: 6.5
click at [170, 62] on div at bounding box center [314, 240] width 628 height 480
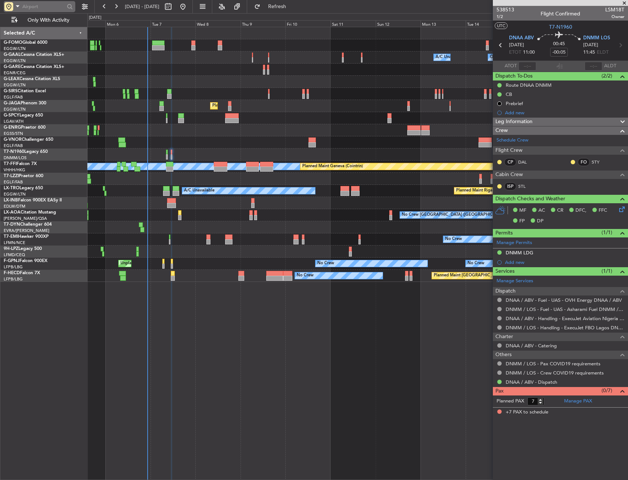
click at [19, 10] on span at bounding box center [17, 5] width 9 height 9
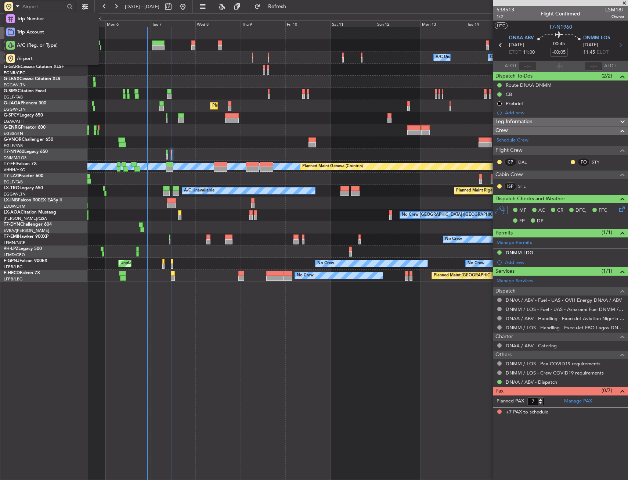
click at [29, 20] on span "Trip Number" at bounding box center [30, 18] width 27 height 7
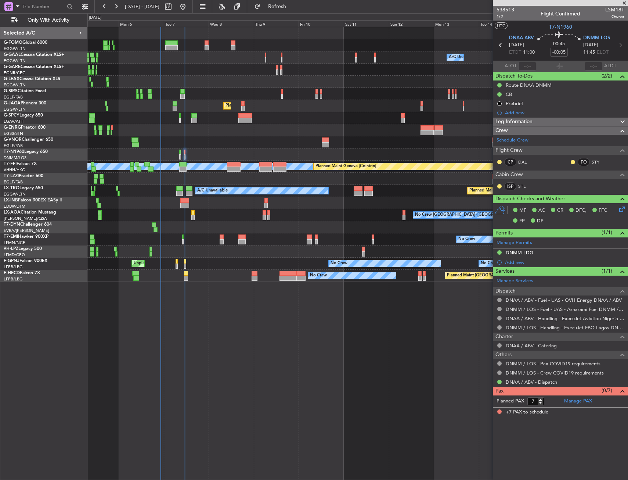
click at [131, 54] on div "Owner Owner A/C Unavailable A/C Unavailable Owner" at bounding box center [357, 57] width 540 height 12
click at [7, 6] on div at bounding box center [8, 6] width 9 height 9
drag, startPoint x: 24, startPoint y: 17, endPoint x: 33, endPoint y: 15, distance: 10.2
click at [25, 17] on span "Trip Number" at bounding box center [30, 18] width 27 height 7
click at [10, 7] on div at bounding box center [8, 6] width 9 height 9
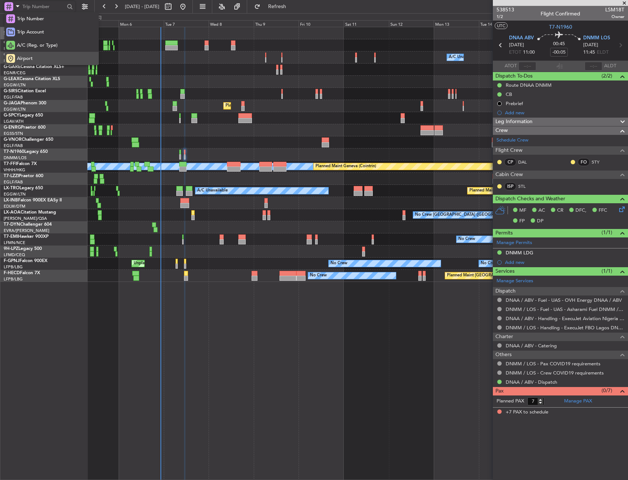
click at [28, 62] on div "Airport" at bounding box center [51, 58] width 94 height 13
click at [38, 8] on input "text" at bounding box center [43, 6] width 42 height 11
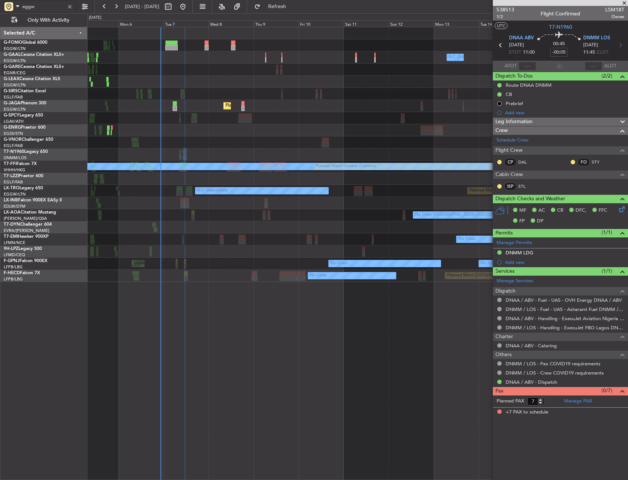
click at [495, 116] on fb-app "eggw 05 Oct 2025 - 17 Oct 2025 Refresh Quick Links Only With Activity Owner Own…" at bounding box center [314, 243] width 628 height 474
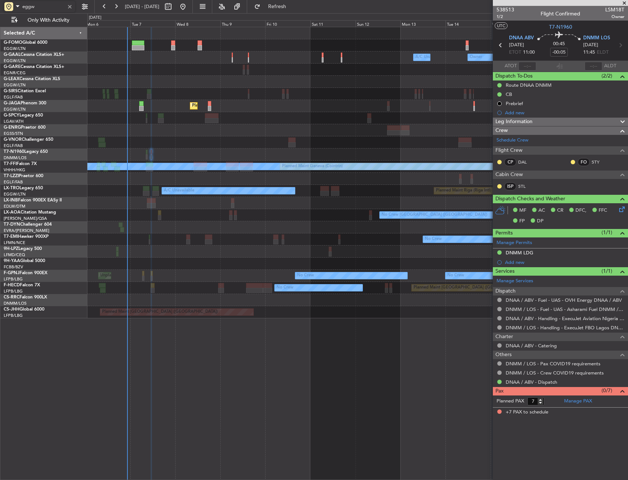
click at [169, 70] on div at bounding box center [357, 70] width 540 height 12
type input "eggw"
click at [72, 8] on div at bounding box center [70, 7] width 8 height 8
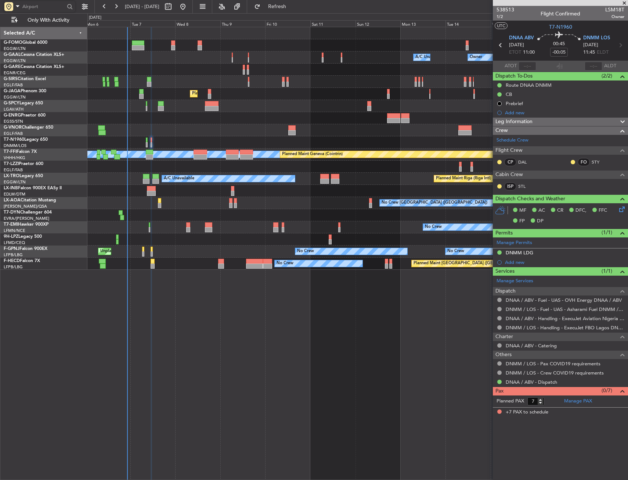
click at [43, 9] on input "text" at bounding box center [43, 6] width 42 height 11
click at [16, 11] on span at bounding box center [17, 5] width 9 height 9
click at [129, 94] on div at bounding box center [314, 240] width 628 height 480
click at [129, 94] on div "Planned Maint [GEOGRAPHIC_DATA] ([GEOGRAPHIC_DATA])" at bounding box center [357, 94] width 540 height 12
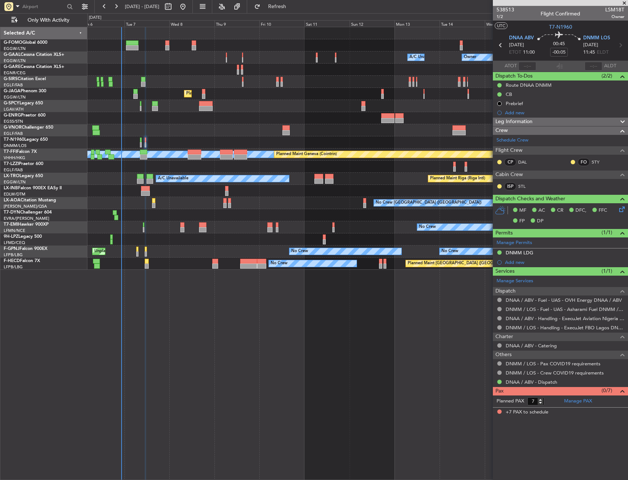
click at [115, 97] on div "Planned Maint [GEOGRAPHIC_DATA] ([GEOGRAPHIC_DATA])" at bounding box center [357, 94] width 540 height 12
click at [8, 3] on div at bounding box center [8, 6] width 9 height 9
click at [26, 19] on span "Trip Number" at bounding box center [30, 18] width 27 height 7
click at [30, 6] on input "text" at bounding box center [43, 6] width 42 height 11
click at [7, 315] on div "Selected A/C G-FOMO Global 6000 EGGW/LTN London (Luton) G-GAAL Cessna Citation …" at bounding box center [43, 253] width 87 height 453
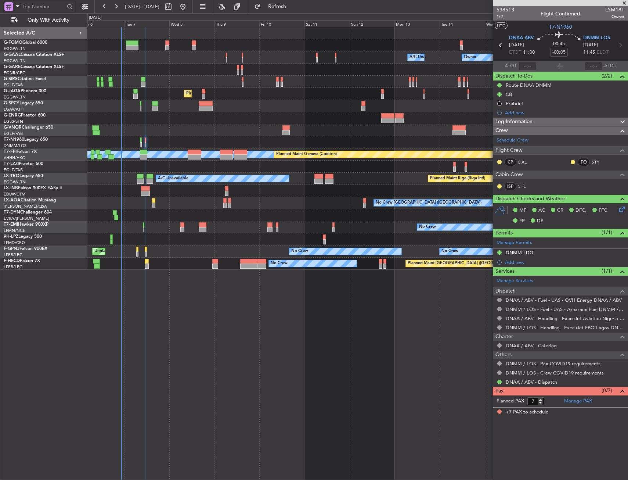
click at [22, 317] on div "Selected A/C G-FOMO Global 6000 EGGW/LTN London (Luton) G-GAAL Cessna Citation …" at bounding box center [43, 253] width 87 height 453
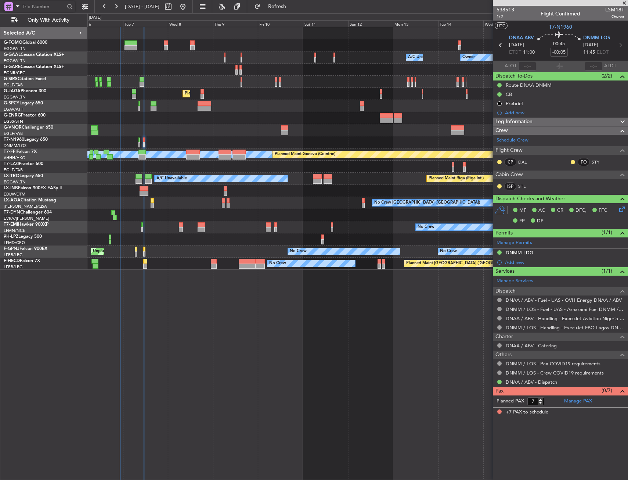
click at [164, 296] on div "Owner Owner A/C Unavailable A/C Unavailable Owner Planned Maint [GEOGRAPHIC_DAT…" at bounding box center [357, 253] width 541 height 453
click at [13, 3] on span at bounding box center [17, 5] width 9 height 9
click at [162, 183] on div at bounding box center [314, 240] width 628 height 480
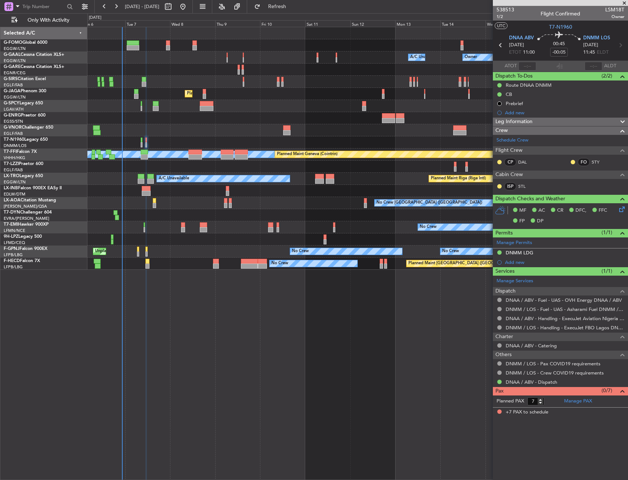
click at [167, 147] on div "Owner Owner A/C Unavailable A/C Unavailable Owner Planned Maint [GEOGRAPHIC_DAT…" at bounding box center [357, 148] width 540 height 242
click at [17, 8] on span at bounding box center [17, 5] width 9 height 9
click at [43, 317] on div at bounding box center [314, 240] width 628 height 480
click at [15, 8] on span at bounding box center [17, 5] width 9 height 9
click at [14, 8] on div at bounding box center [314, 240] width 628 height 480
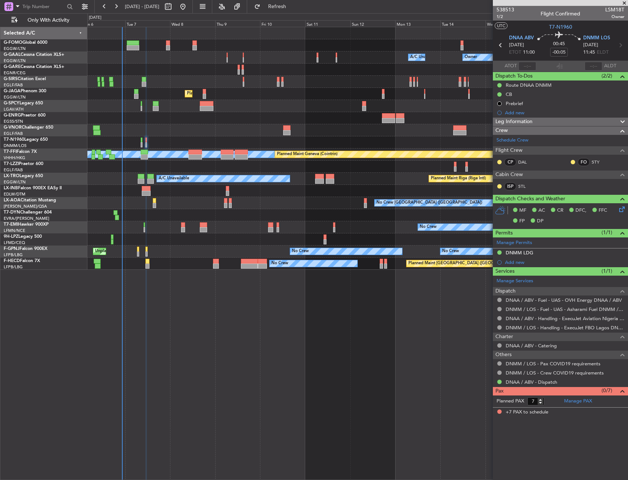
click at [14, 8] on span at bounding box center [17, 5] width 9 height 9
click at [21, 57] on span "Airport" at bounding box center [25, 58] width 16 height 7
click at [10, 7] on div at bounding box center [8, 6] width 9 height 9
click at [21, 17] on span "Trip Number" at bounding box center [30, 18] width 27 height 7
click at [9, 10] on div at bounding box center [8, 6] width 9 height 9
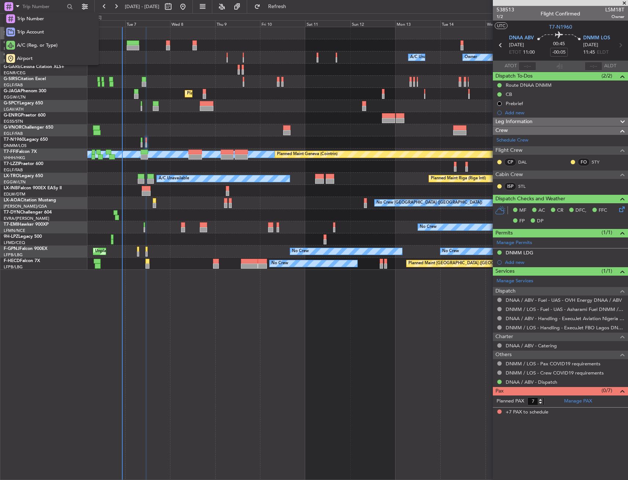
click at [155, 105] on div at bounding box center [314, 240] width 628 height 480
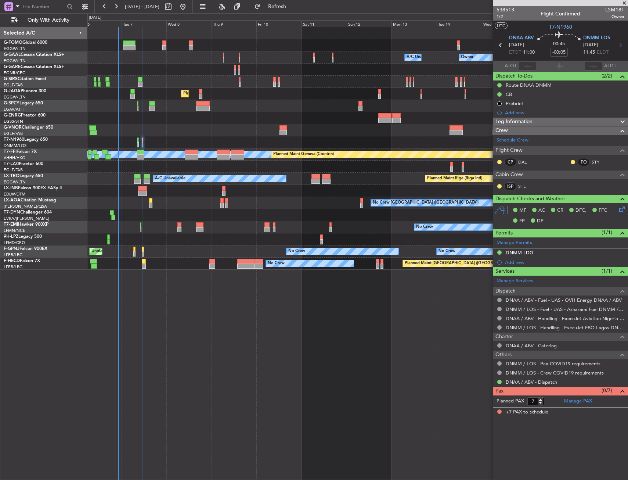
click at [169, 122] on div "Owner Owner A/C Unavailable A/C Unavailable Owner Planned Maint [GEOGRAPHIC_DAT…" at bounding box center [357, 148] width 540 height 242
click at [10, 3] on div at bounding box center [8, 6] width 9 height 9
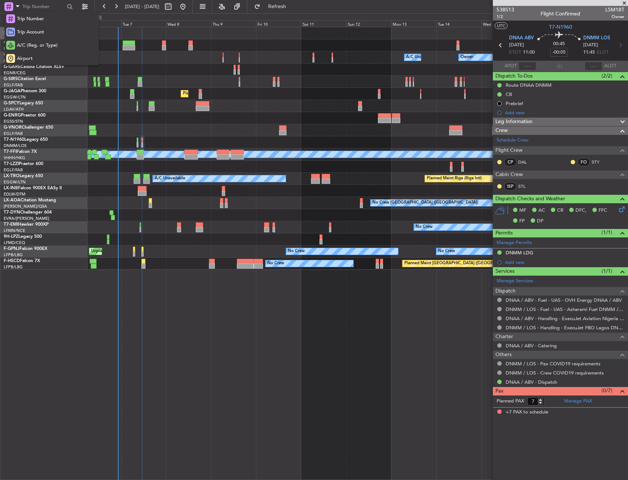
drag, startPoint x: 221, startPoint y: 90, endPoint x: 215, endPoint y: 91, distance: 6.2
click at [215, 91] on div at bounding box center [314, 240] width 628 height 480
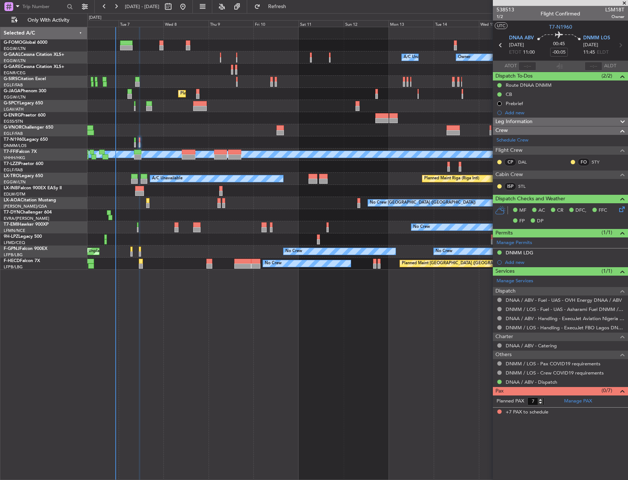
click at [205, 97] on div "Planned Maint [GEOGRAPHIC_DATA] ([GEOGRAPHIC_DATA])" at bounding box center [357, 94] width 540 height 12
click at [199, 240] on div "Owner Owner A/C Unavailable A/C Unavailable Owner Planned Maint London (Farnbor…" at bounding box center [357, 148] width 540 height 242
drag, startPoint x: 200, startPoint y: 239, endPoint x: 160, endPoint y: 241, distance: 40.8
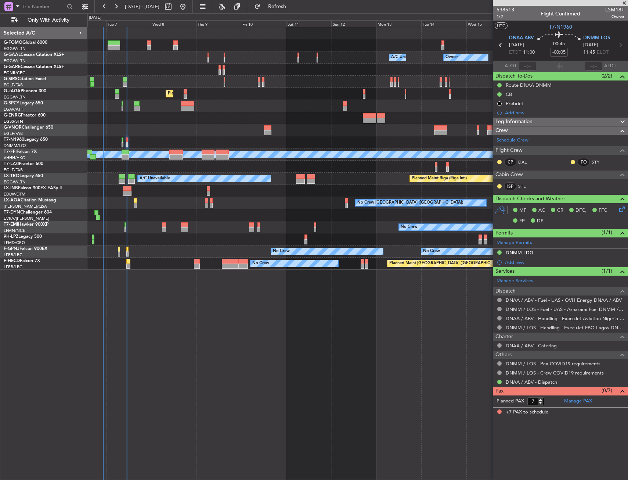
click at [132, 220] on div at bounding box center [357, 215] width 540 height 12
drag, startPoint x: 158, startPoint y: 204, endPoint x: 158, endPoint y: 198, distance: 5.5
drag, startPoint x: 154, startPoint y: 192, endPoint x: 147, endPoint y: 191, distance: 7.1
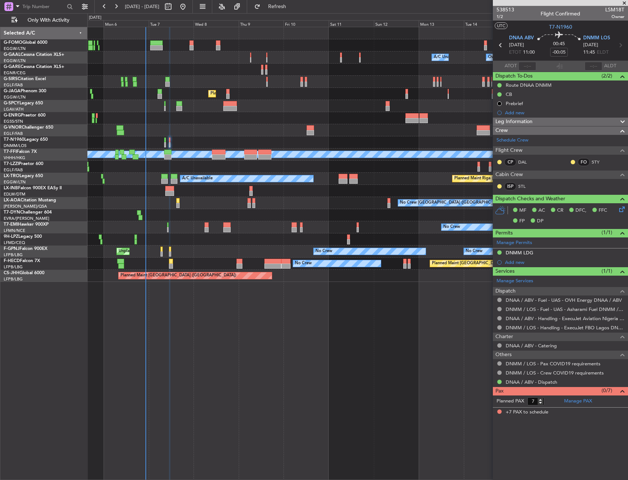
click at [201, 192] on div "Planned Maint [GEOGRAPHIC_DATA]" at bounding box center [357, 191] width 540 height 12
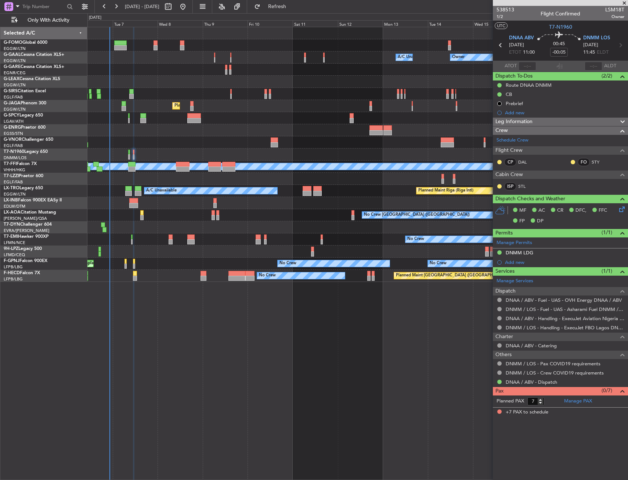
click at [218, 185] on div "Planned Maint Riga (Riga Intl) A/C Unavailable" at bounding box center [357, 191] width 540 height 12
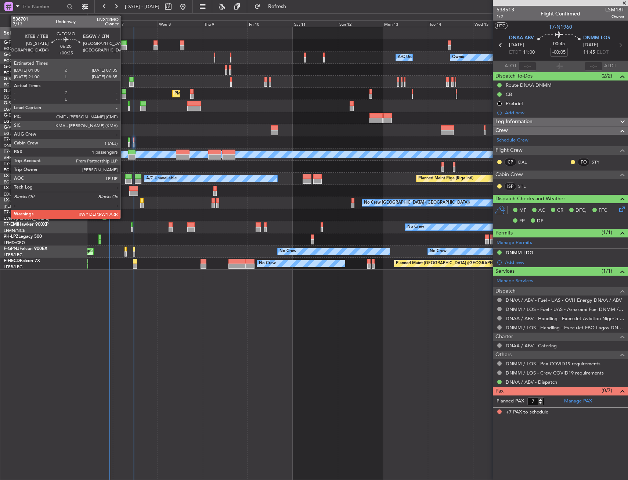
click at [124, 48] on div at bounding box center [120, 47] width 12 height 5
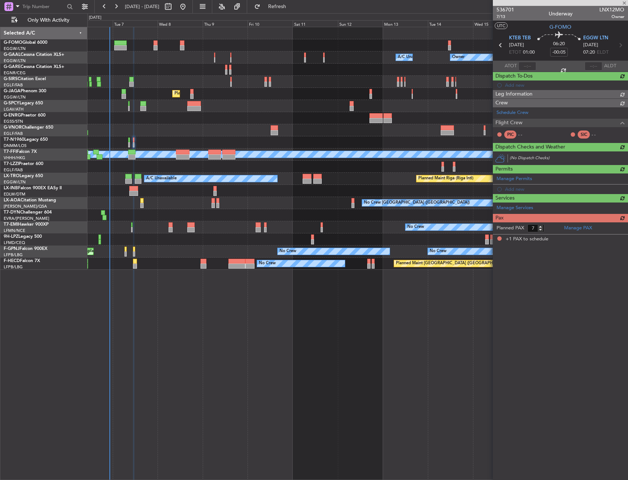
type input "+00:25"
type input "1"
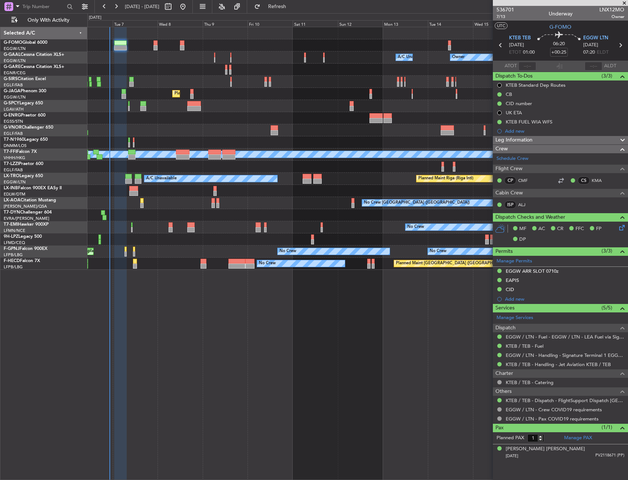
click at [150, 122] on div at bounding box center [357, 118] width 540 height 12
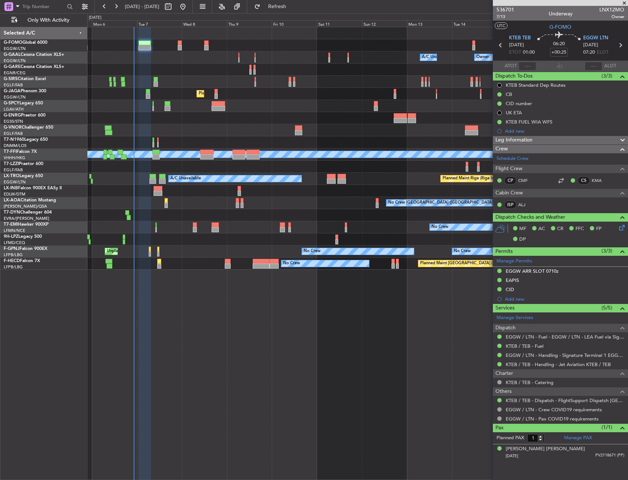
click at [205, 94] on div "Owner Owner A/C Unavailable A/C Unavailable Owner Planned Maint London (Farnbor…" at bounding box center [357, 148] width 540 height 242
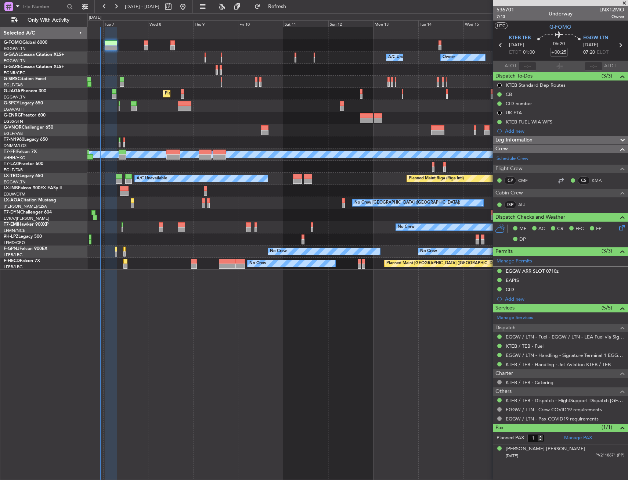
click at [117, 261] on div "Planned Maint Paris (Le Bourget) No Crew No Crew AOG Maint Paris (Le Bourget)" at bounding box center [357, 263] width 540 height 12
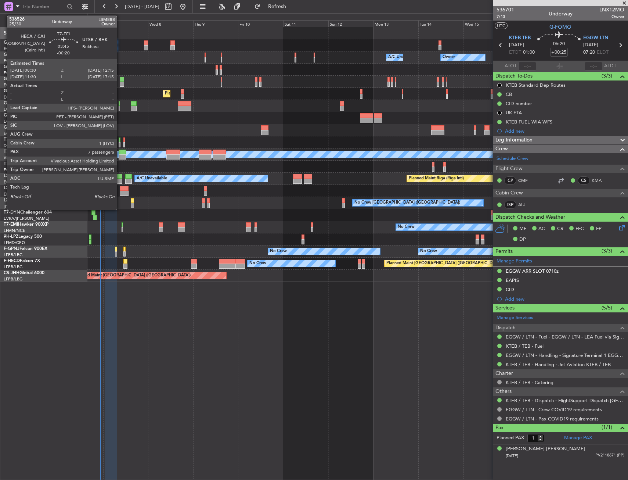
click at [120, 153] on div at bounding box center [122, 151] width 7 height 5
click at [121, 181] on div at bounding box center [119, 180] width 7 height 5
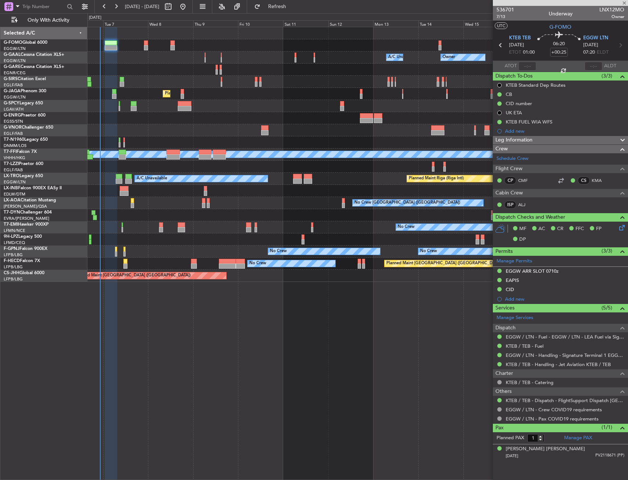
type input "-00:10"
type input "0"
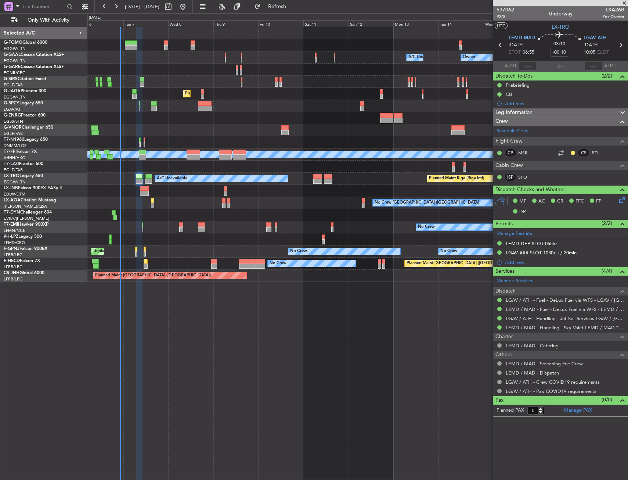
click at [200, 120] on div at bounding box center [357, 118] width 540 height 12
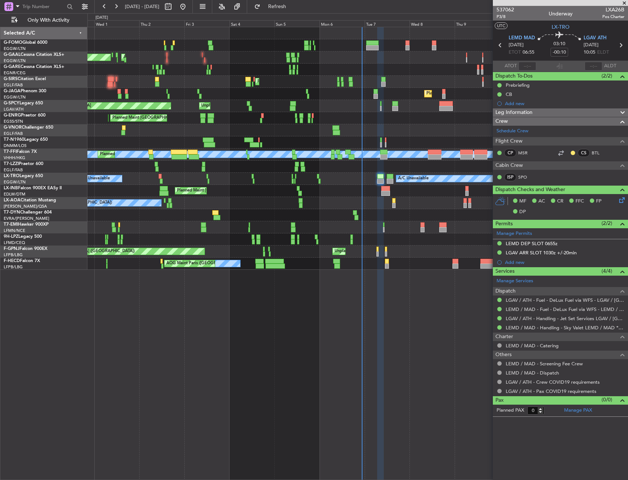
click at [366, 191] on div "AOG Maint Dusseldorf Planned Maint Dusseldorf A/C Unavailable Owner Planned Mai…" at bounding box center [357, 148] width 540 height 242
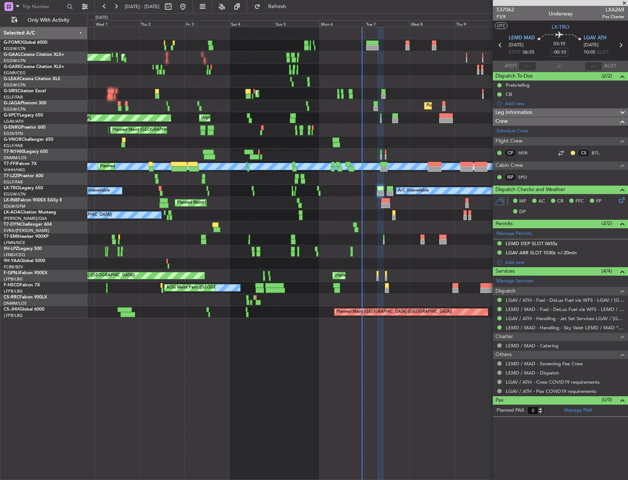
click at [111, 73] on div at bounding box center [357, 70] width 540 height 12
click at [33, 82] on div "AOG Maint Dusseldorf Planned Maint Dusseldorf A/C Unavailable Owner A/C Unavail…" at bounding box center [314, 246] width 628 height 466
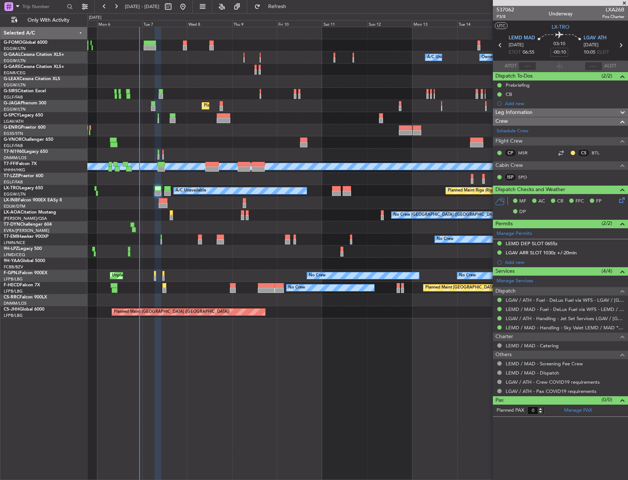
click at [149, 81] on div at bounding box center [357, 82] width 540 height 12
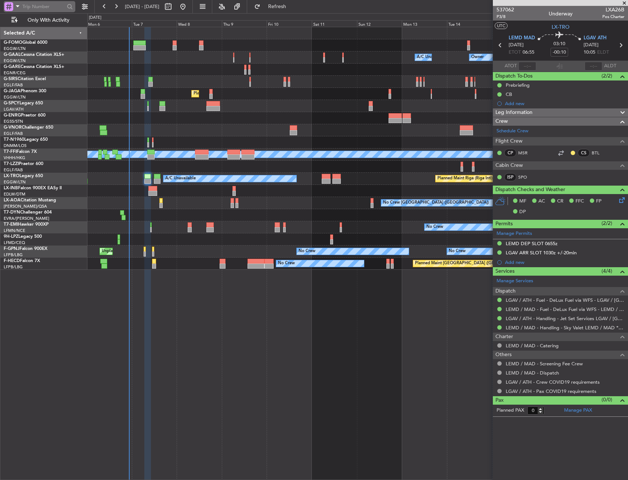
drag, startPoint x: 1, startPoint y: 10, endPoint x: 14, endPoint y: 6, distance: 13.5
click at [1, 10] on div at bounding box center [47, 6] width 94 height 13
click at [14, 6] on span at bounding box center [17, 5] width 9 height 9
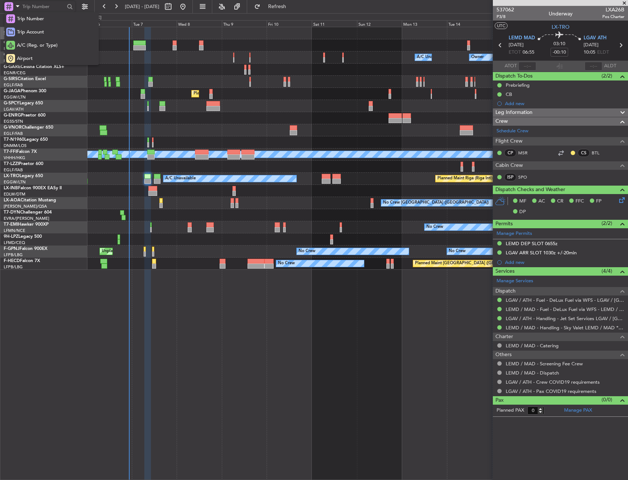
click at [12, 6] on div at bounding box center [314, 240] width 628 height 480
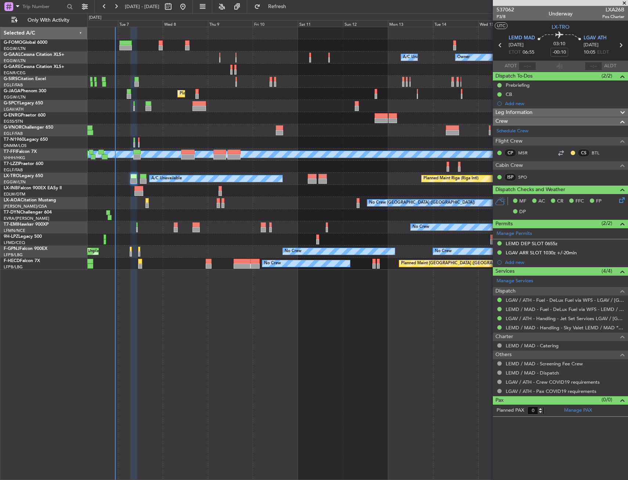
click at [160, 95] on div "A/C Unavailable Owner Owner A/C Unavailable Owner Planned Maint London (Farnbor…" at bounding box center [357, 148] width 540 height 242
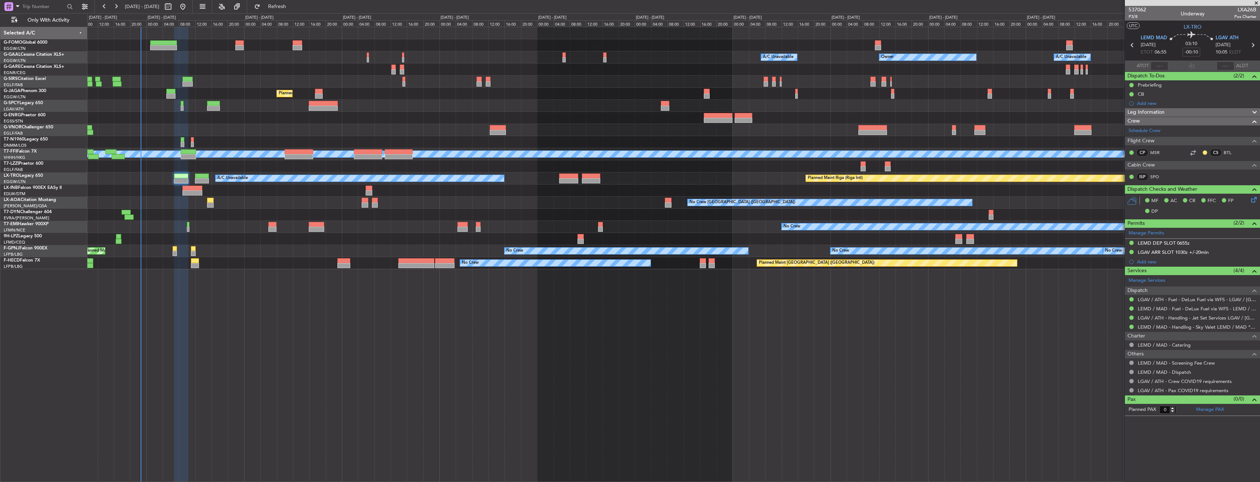
click at [213, 297] on div "Owner Owner A/C Unavailable Owner A/C Unavailable Planned Maint London (Farnbor…" at bounding box center [673, 255] width 1173 height 456
click at [196, 309] on div "Owner Owner A/C Unavailable Owner A/C Unavailable Planned Maint London (Farnbor…" at bounding box center [673, 255] width 1173 height 456
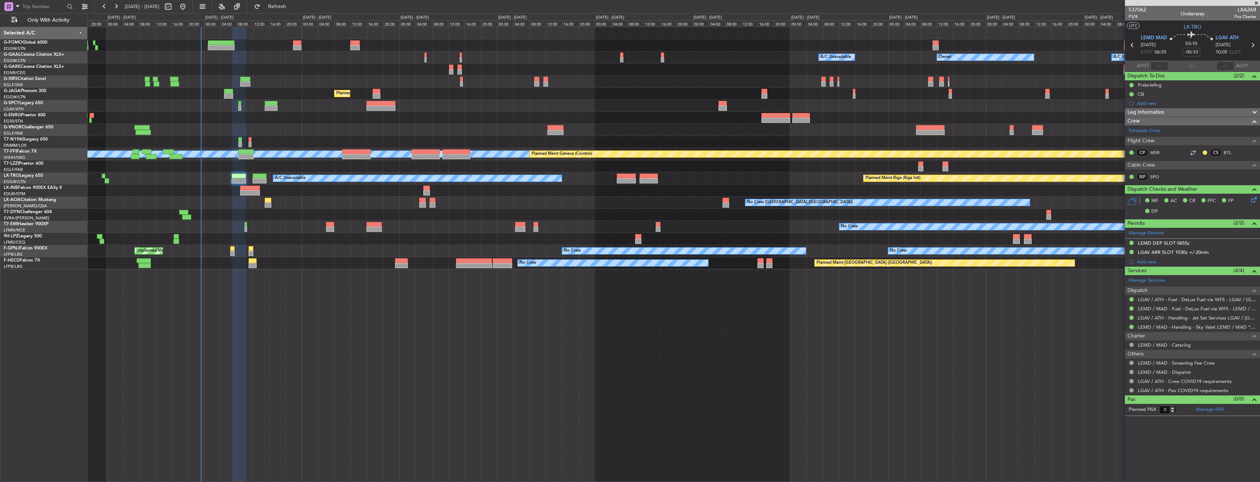
click at [212, 390] on div "Owner Owner A/C Unavailable A/C Unavailable Owner Planned Maint [GEOGRAPHIC_DAT…" at bounding box center [673, 255] width 1173 height 456
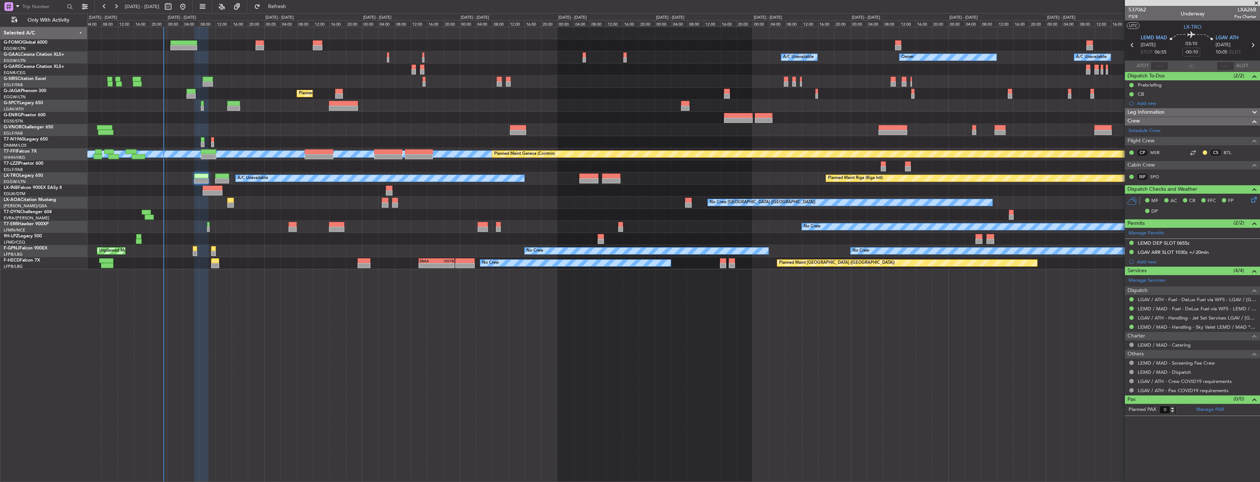
click at [183, 358] on div "Owner Owner A/C Unavailable A/C Unavailable Owner Planned Maint [GEOGRAPHIC_DAT…" at bounding box center [673, 255] width 1173 height 456
click at [214, 333] on div "Owner Owner A/C Unavailable A/C Unavailable Owner Planned Maint [GEOGRAPHIC_DAT…" at bounding box center [673, 255] width 1173 height 456
click at [185, 304] on div "Owner Owner A/C Unavailable A/C Unavailable Owner Planned Maint [GEOGRAPHIC_DAT…" at bounding box center [673, 255] width 1173 height 456
